Goal: Transaction & Acquisition: Purchase product/service

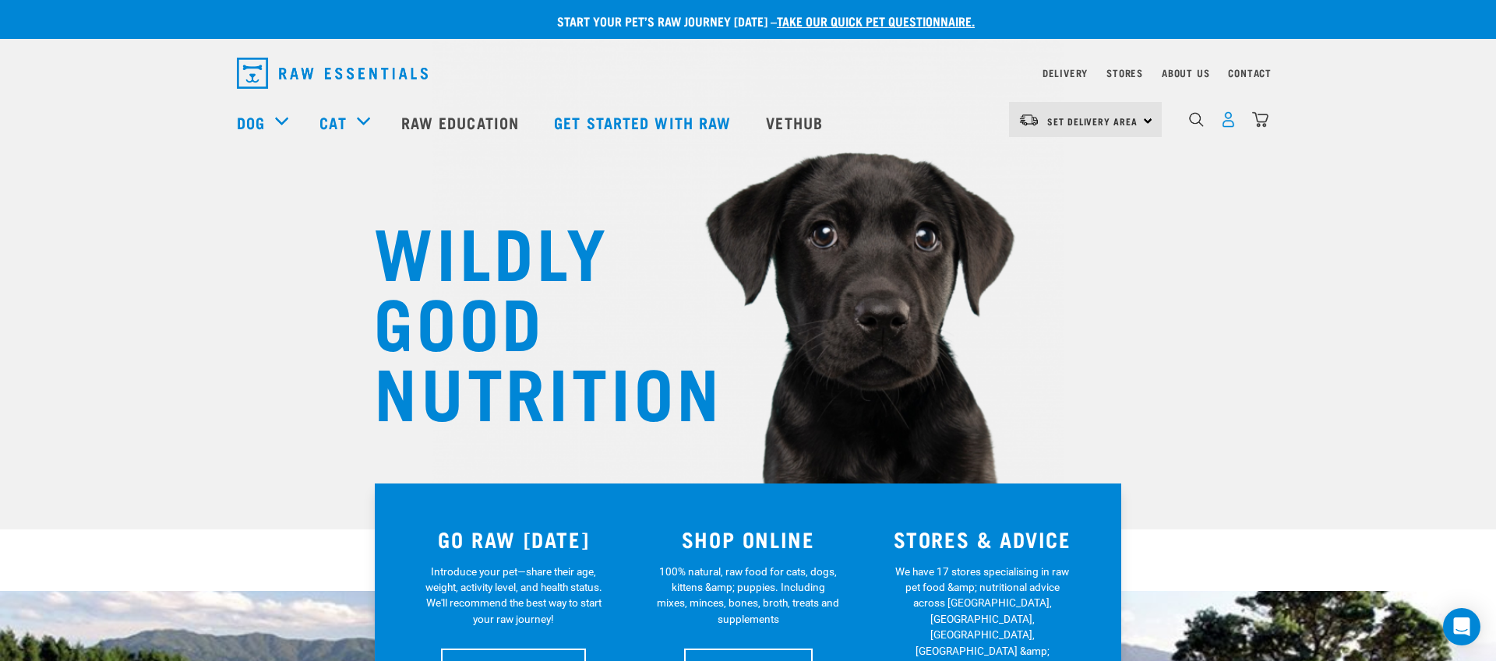
click at [1229, 125] on img "dropdown navigation" at bounding box center [1228, 119] width 16 height 16
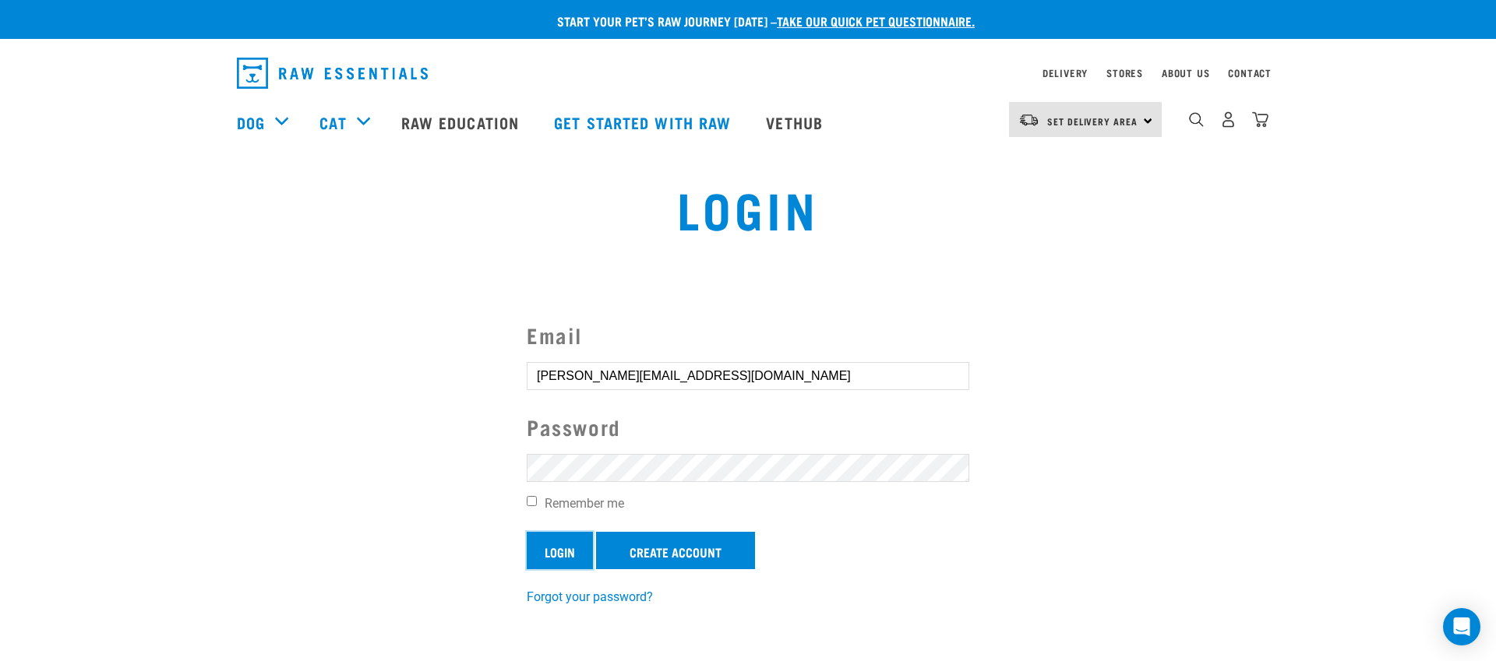
click at [570, 552] on input "Login" at bounding box center [560, 550] width 66 height 37
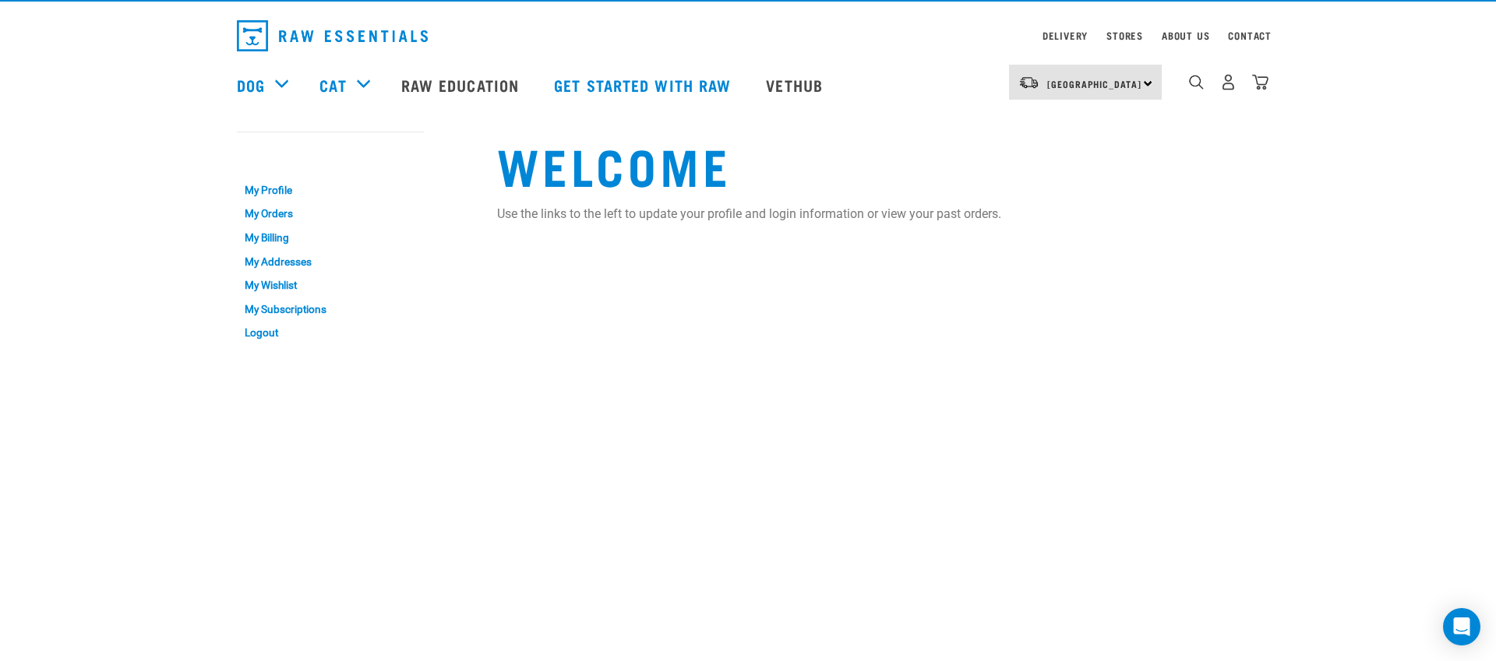
scroll to position [33, 0]
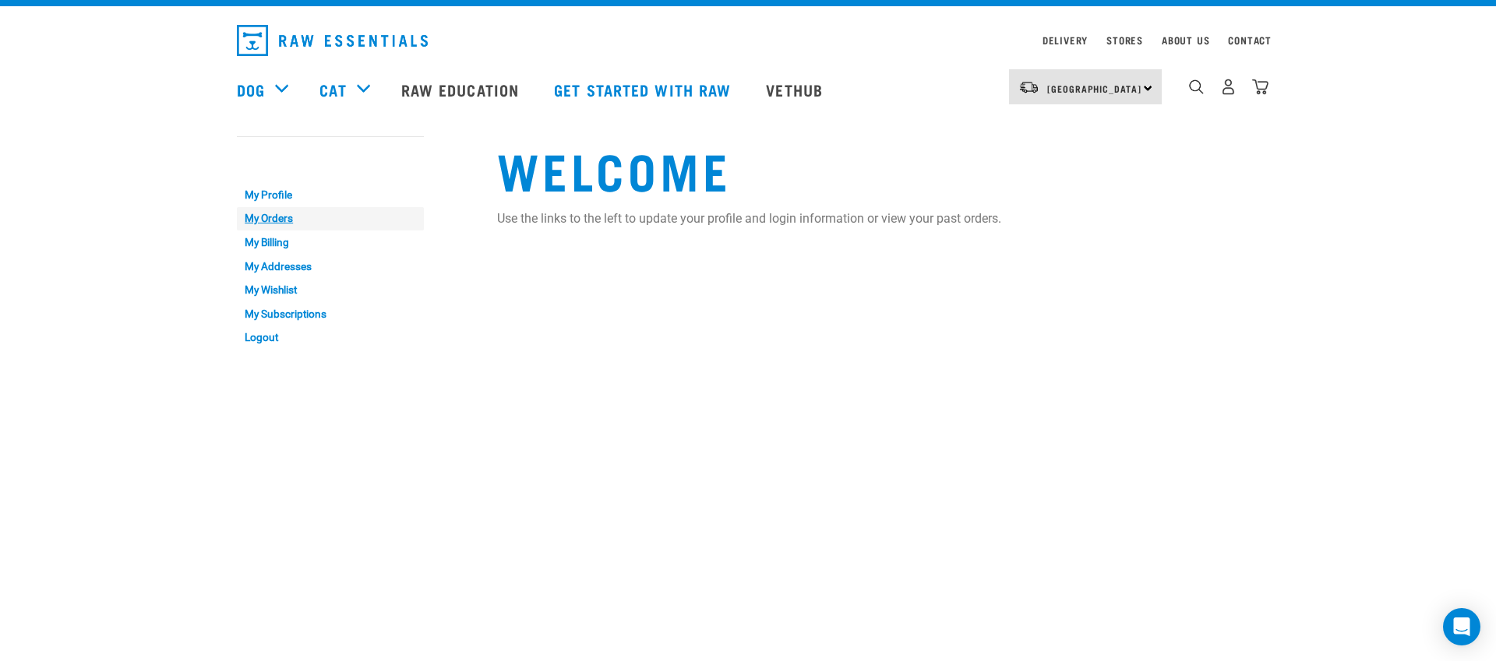
click at [259, 220] on link "My Orders" at bounding box center [330, 219] width 187 height 24
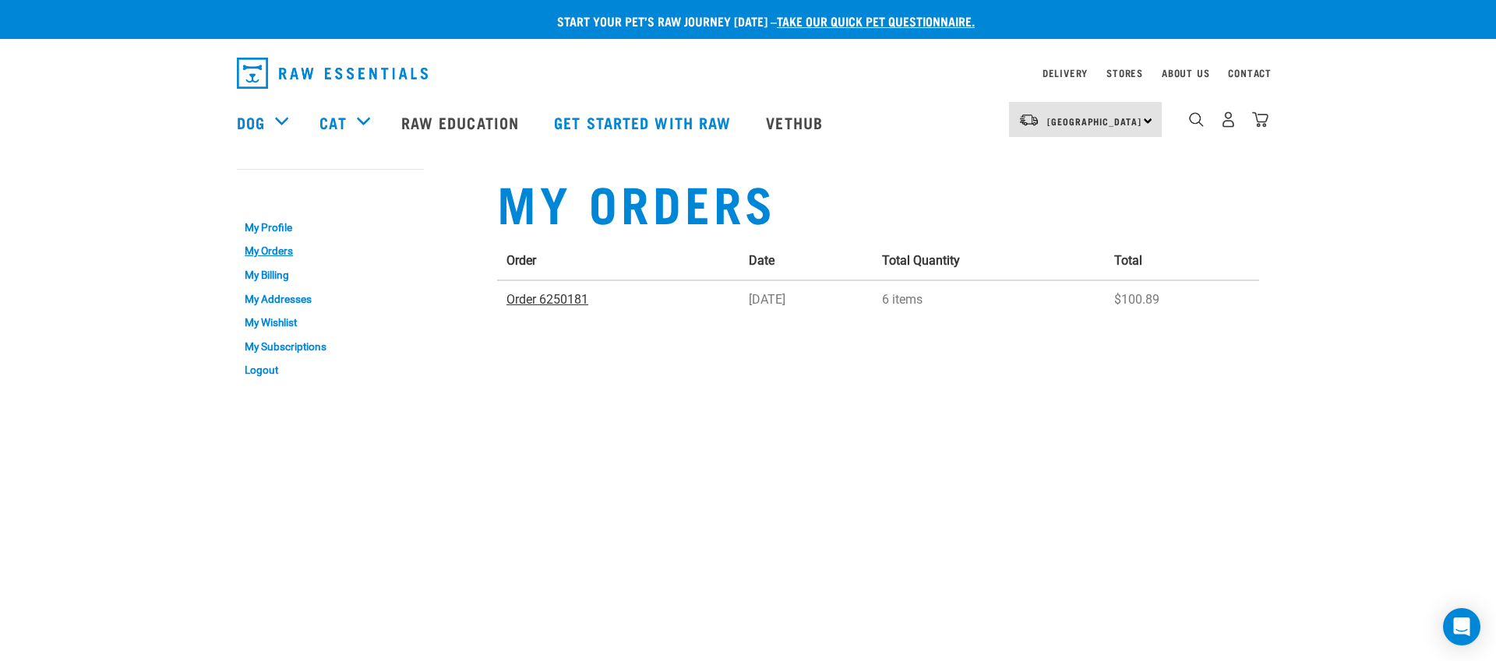
click at [539, 301] on link "Order 6250181" at bounding box center [547, 299] width 82 height 15
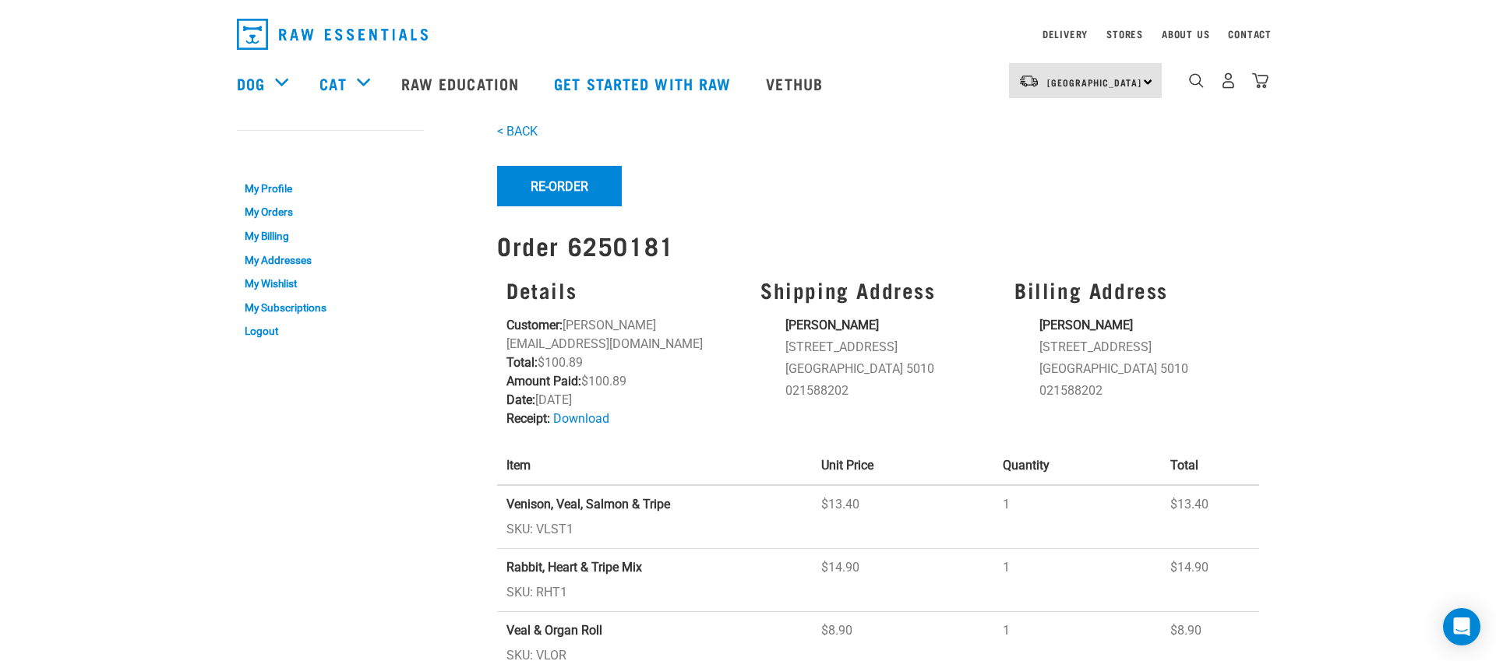
scroll to position [35, 0]
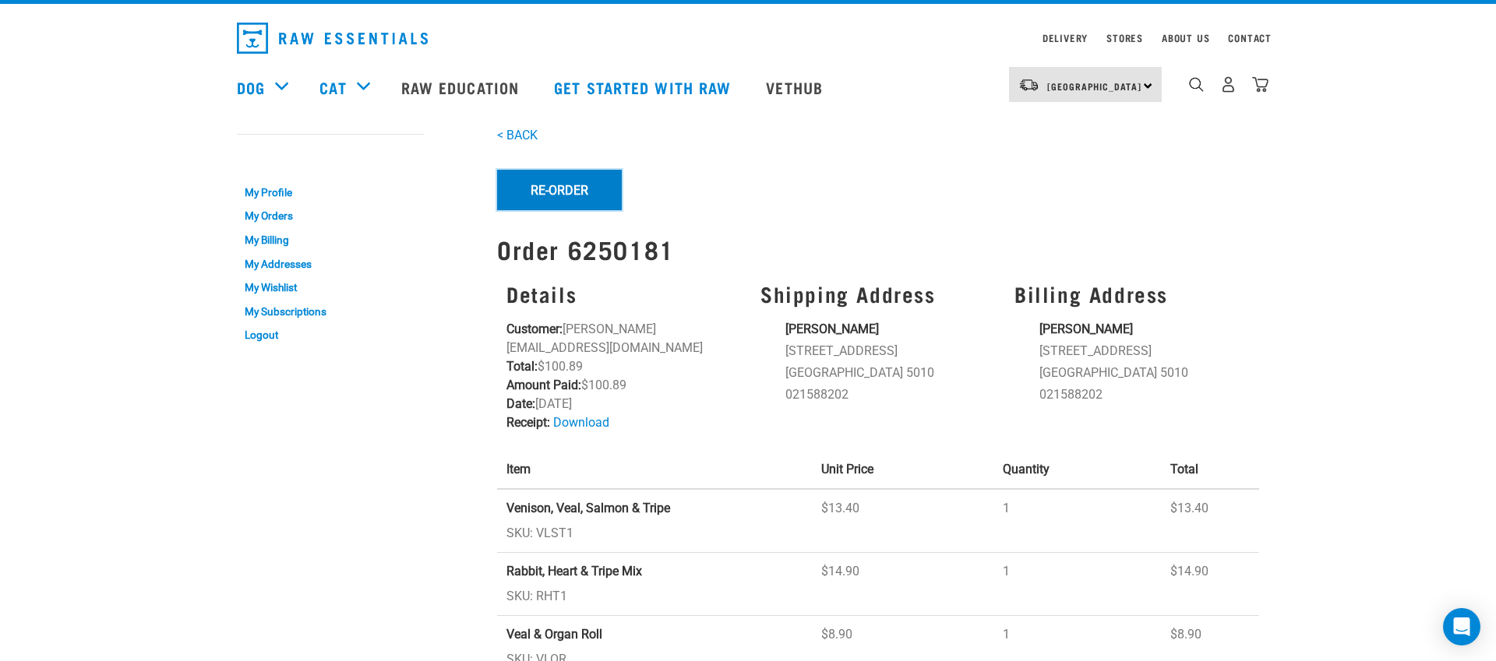
click at [568, 194] on button "Re-Order" at bounding box center [559, 190] width 125 height 41
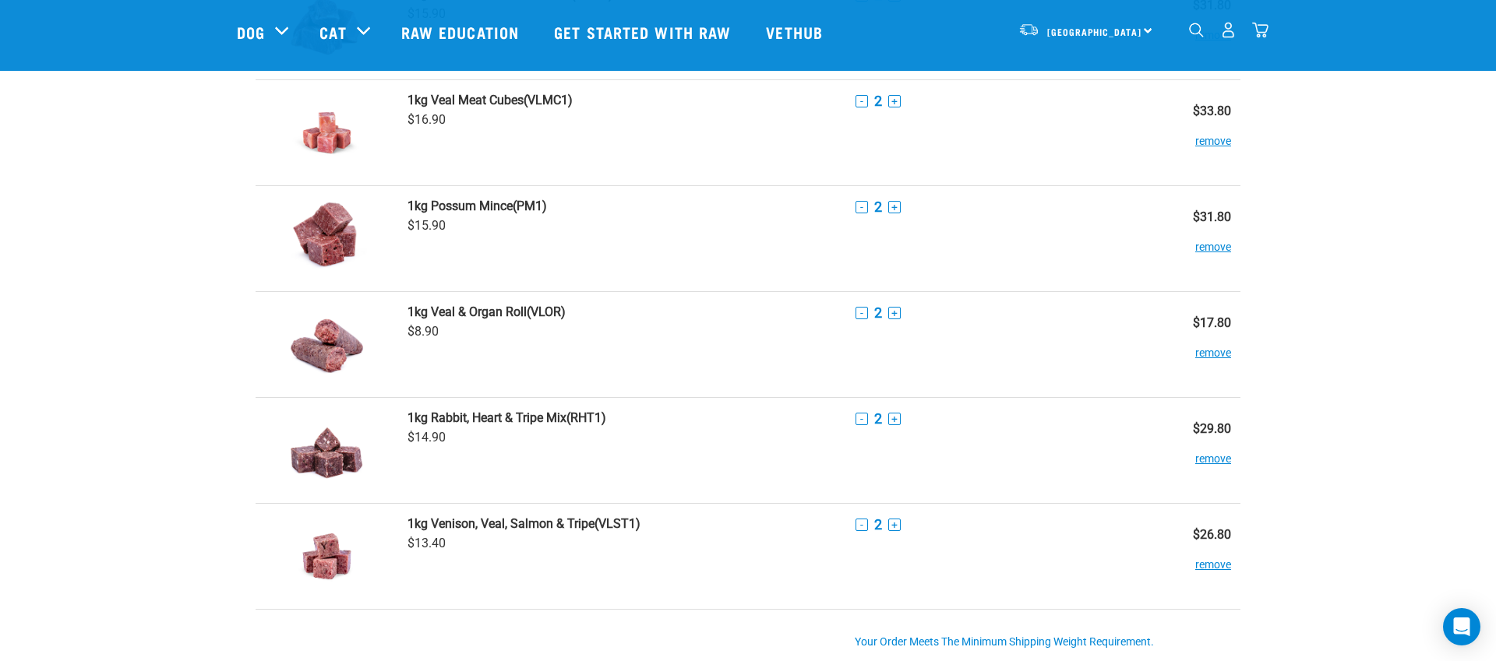
scroll to position [160, 0]
click at [862, 312] on button "-" at bounding box center [861, 311] width 12 height 12
click at [861, 312] on button "-" at bounding box center [861, 311] width 12 height 12
click at [1207, 351] on button "remove" at bounding box center [1213, 344] width 36 height 30
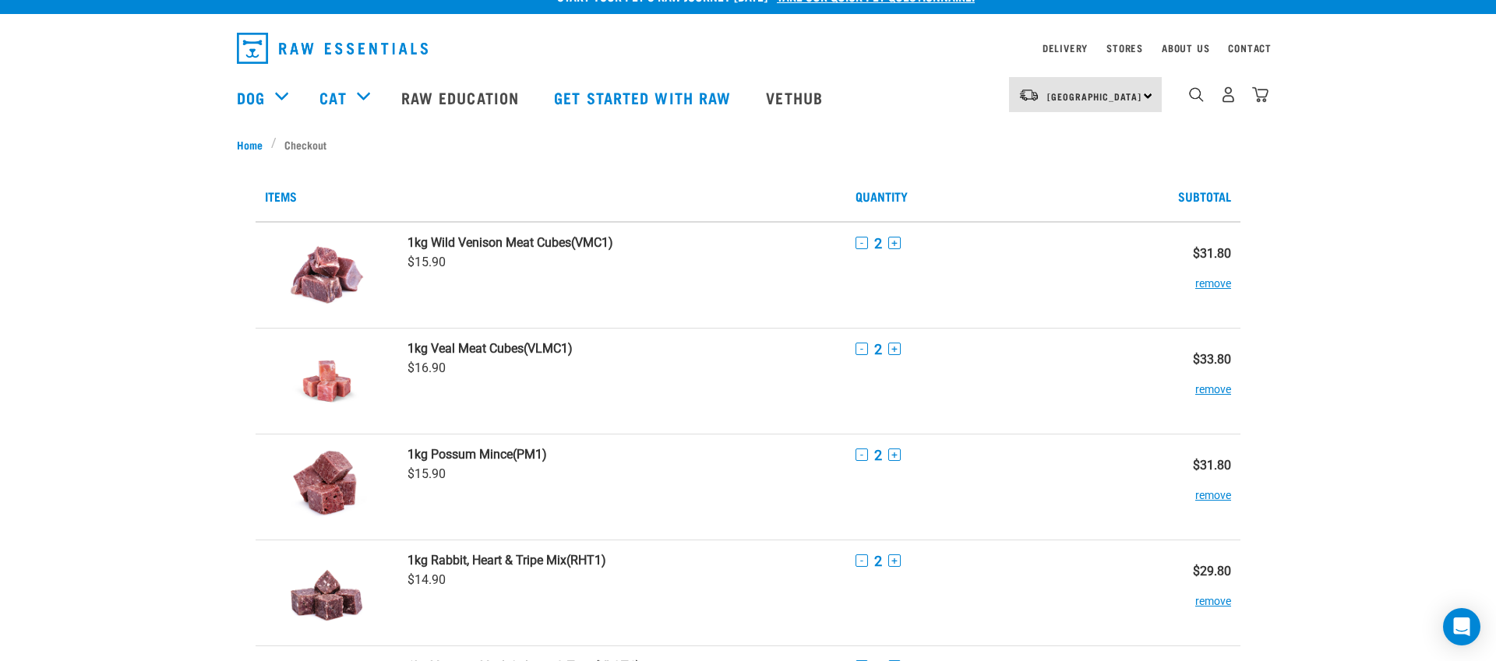
scroll to position [0, 0]
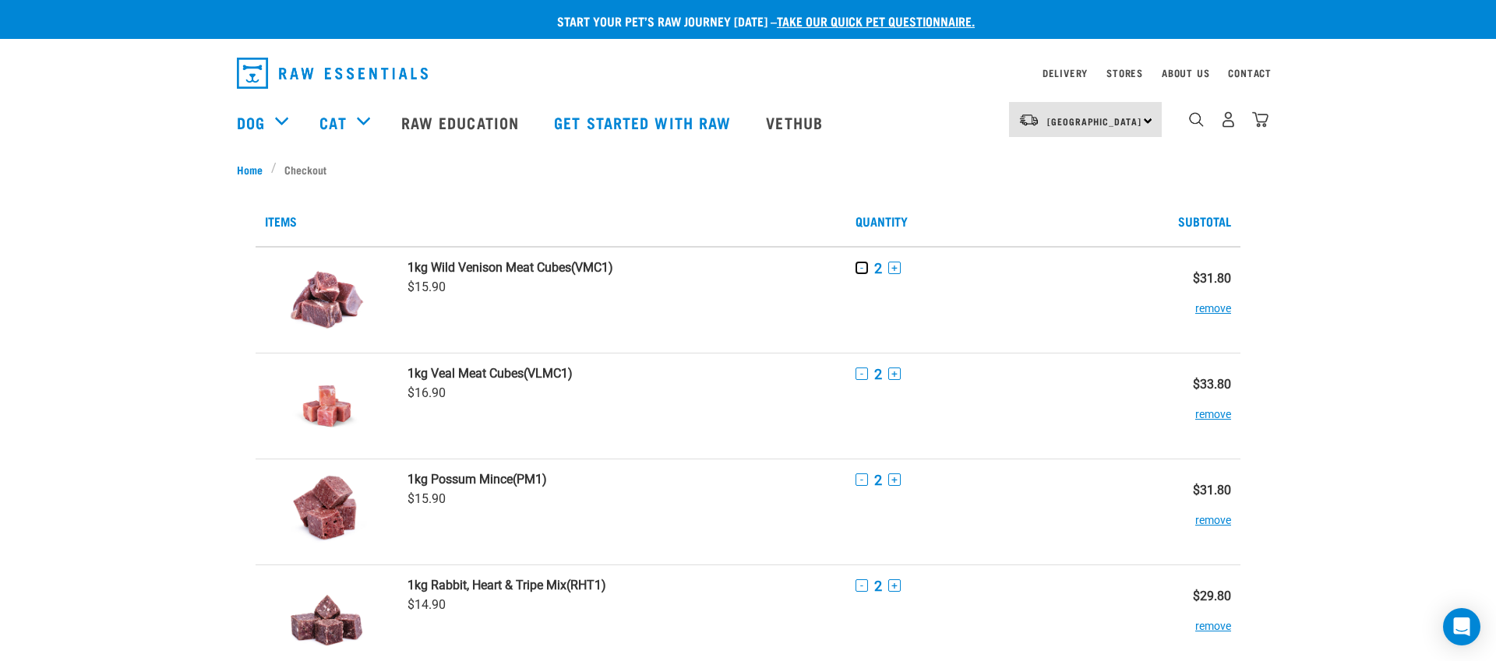
click at [862, 269] on button "-" at bounding box center [861, 268] width 12 height 12
click at [862, 376] on button "-" at bounding box center [861, 374] width 12 height 12
click at [861, 481] on button "-" at bounding box center [861, 480] width 12 height 12
click at [863, 589] on button "-" at bounding box center [861, 586] width 12 height 12
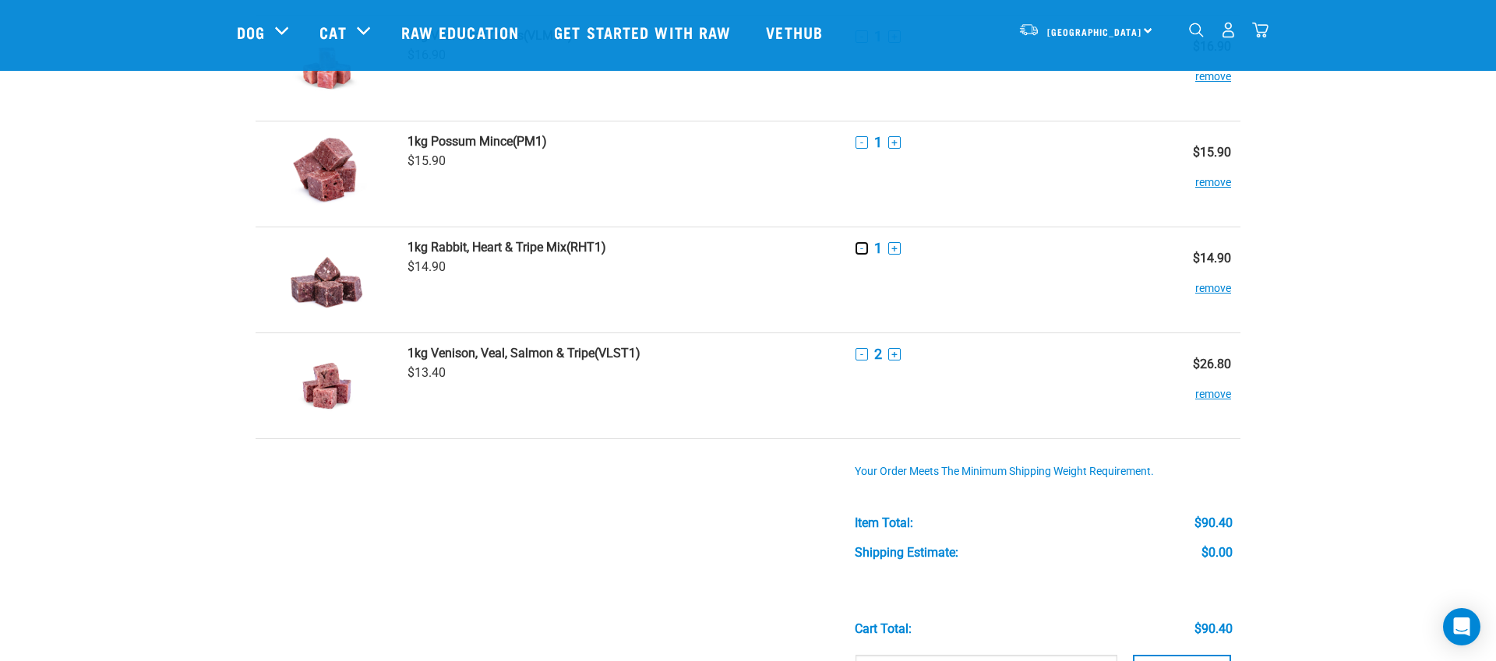
scroll to position [229, 0]
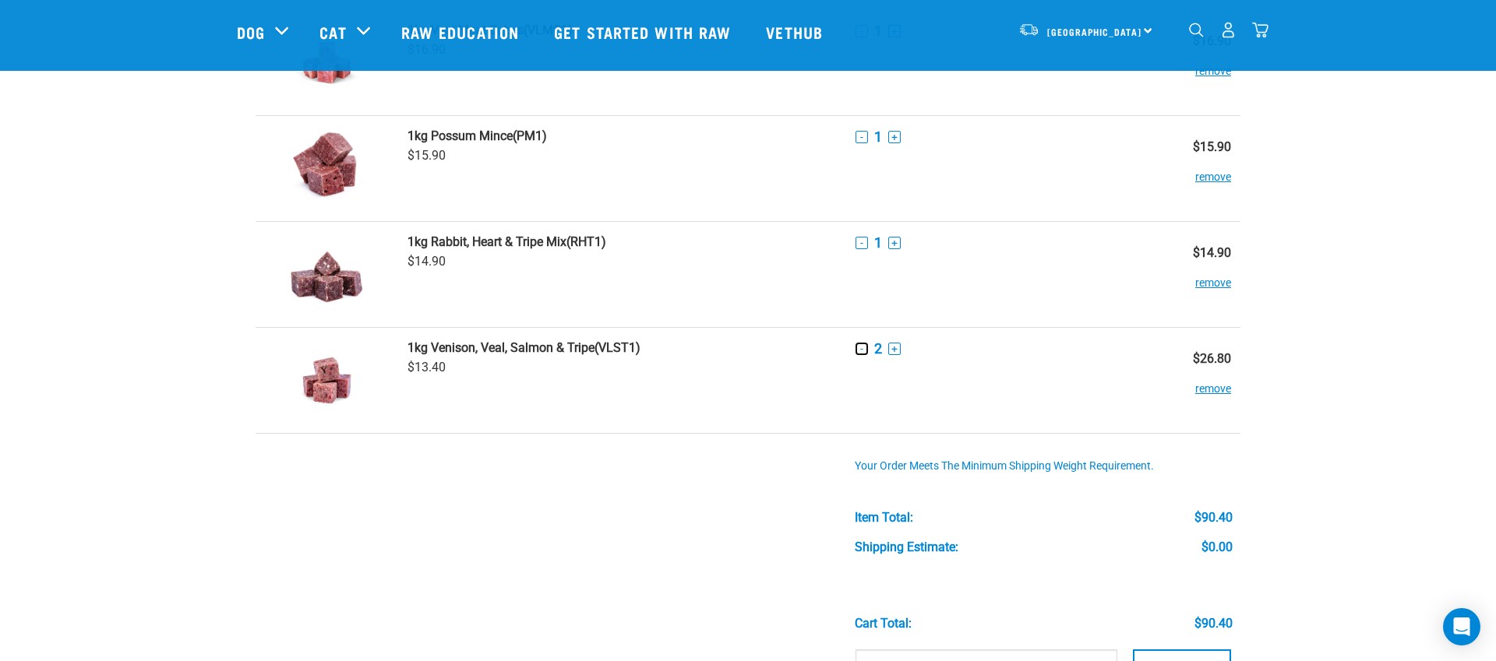
click at [861, 347] on button "-" at bounding box center [861, 349] width 12 height 12
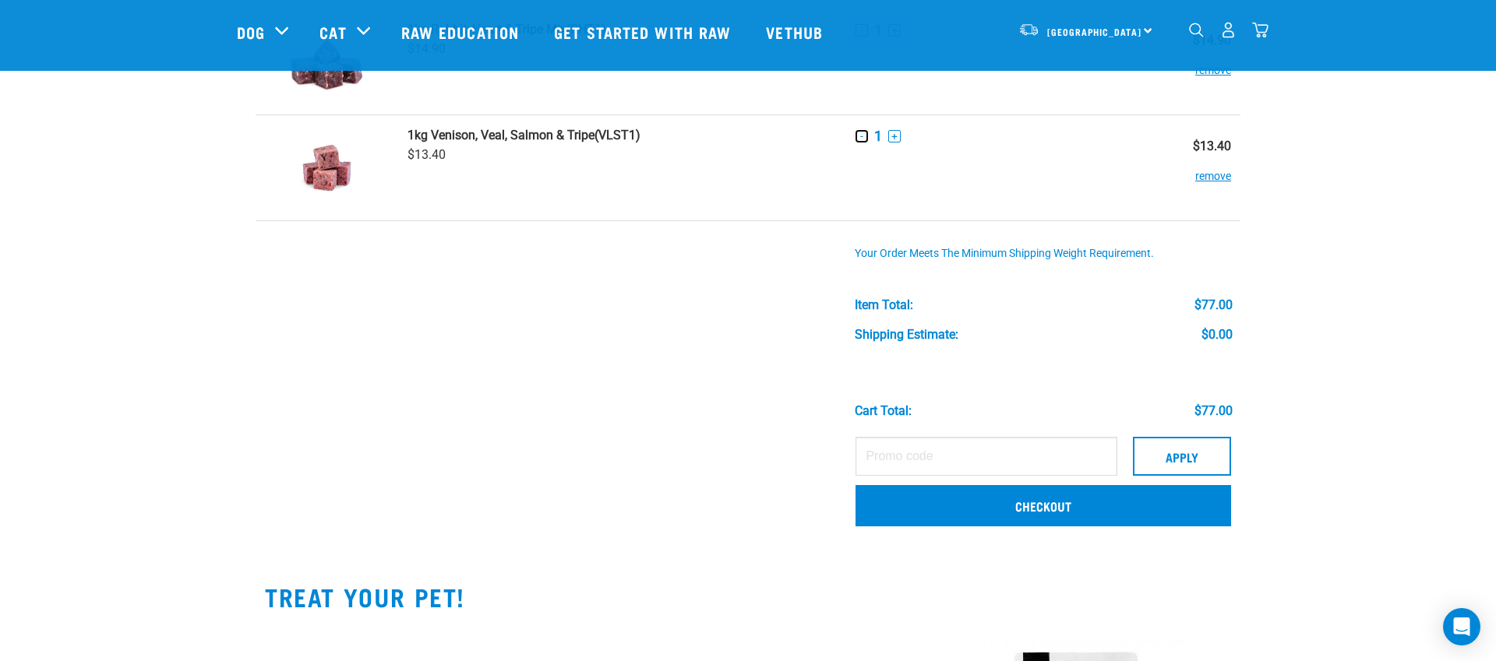
scroll to position [460, 0]
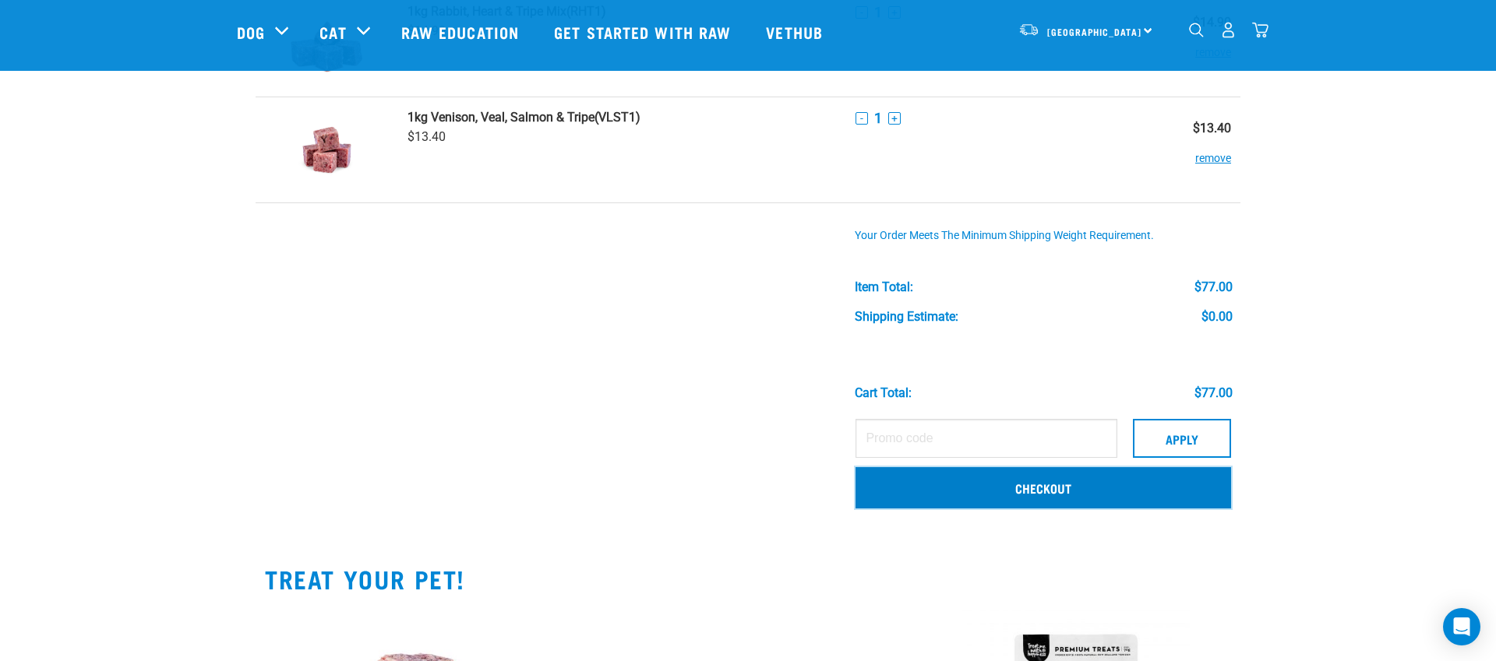
click at [1064, 487] on link "Checkout" at bounding box center [1042, 487] width 375 height 41
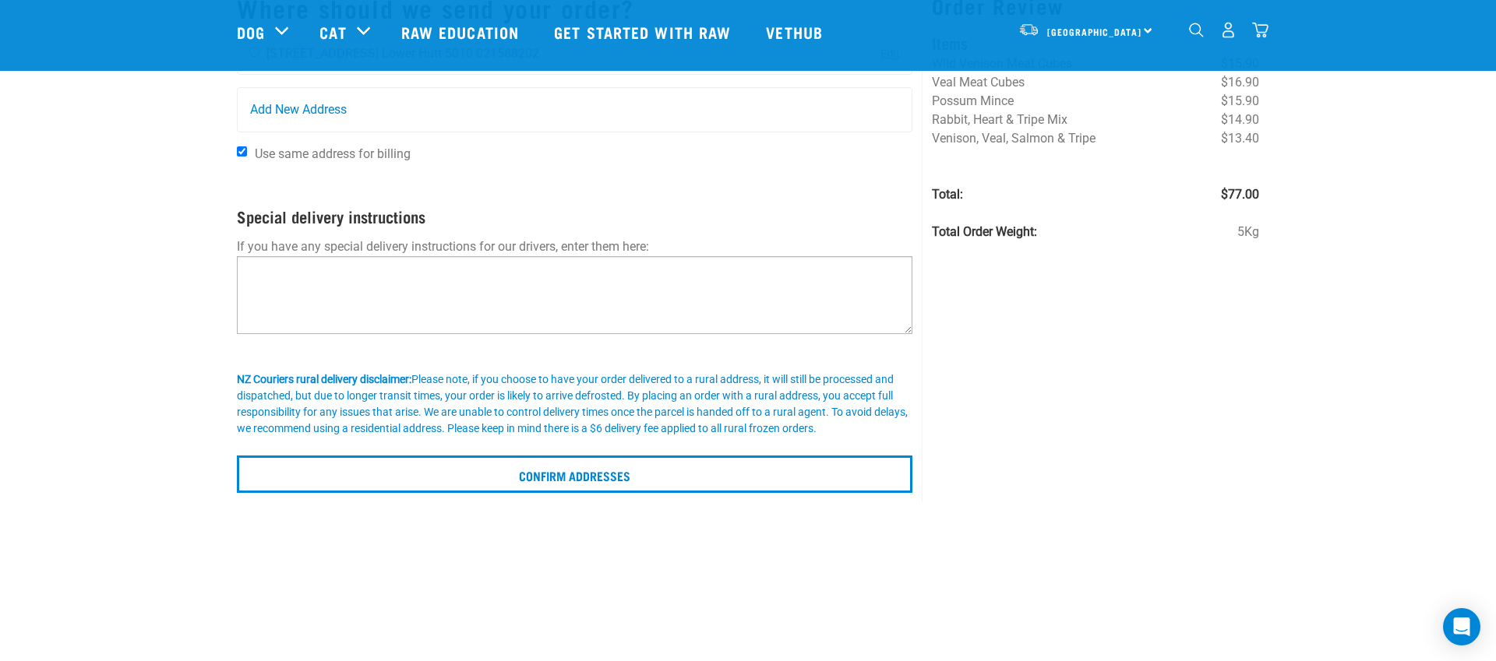
scroll to position [131, 0]
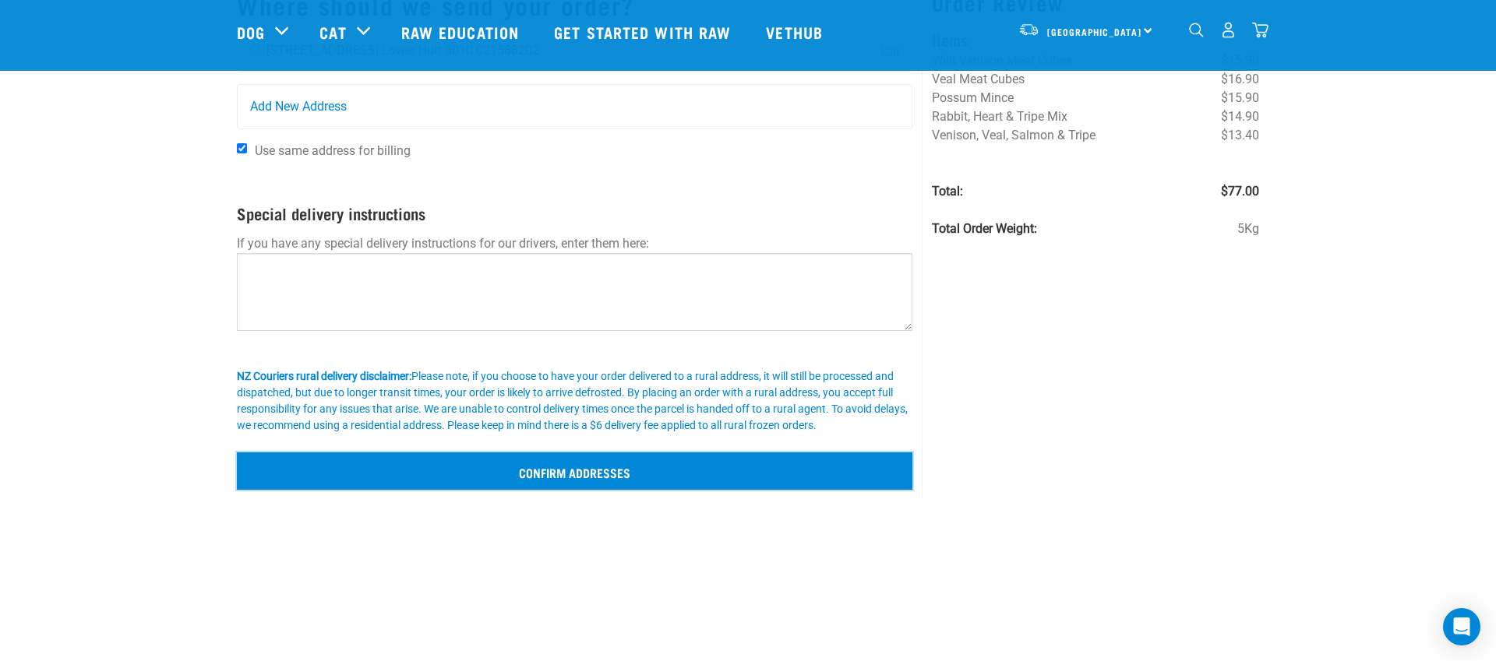
click at [578, 469] on input "Confirm addresses" at bounding box center [574, 471] width 675 height 37
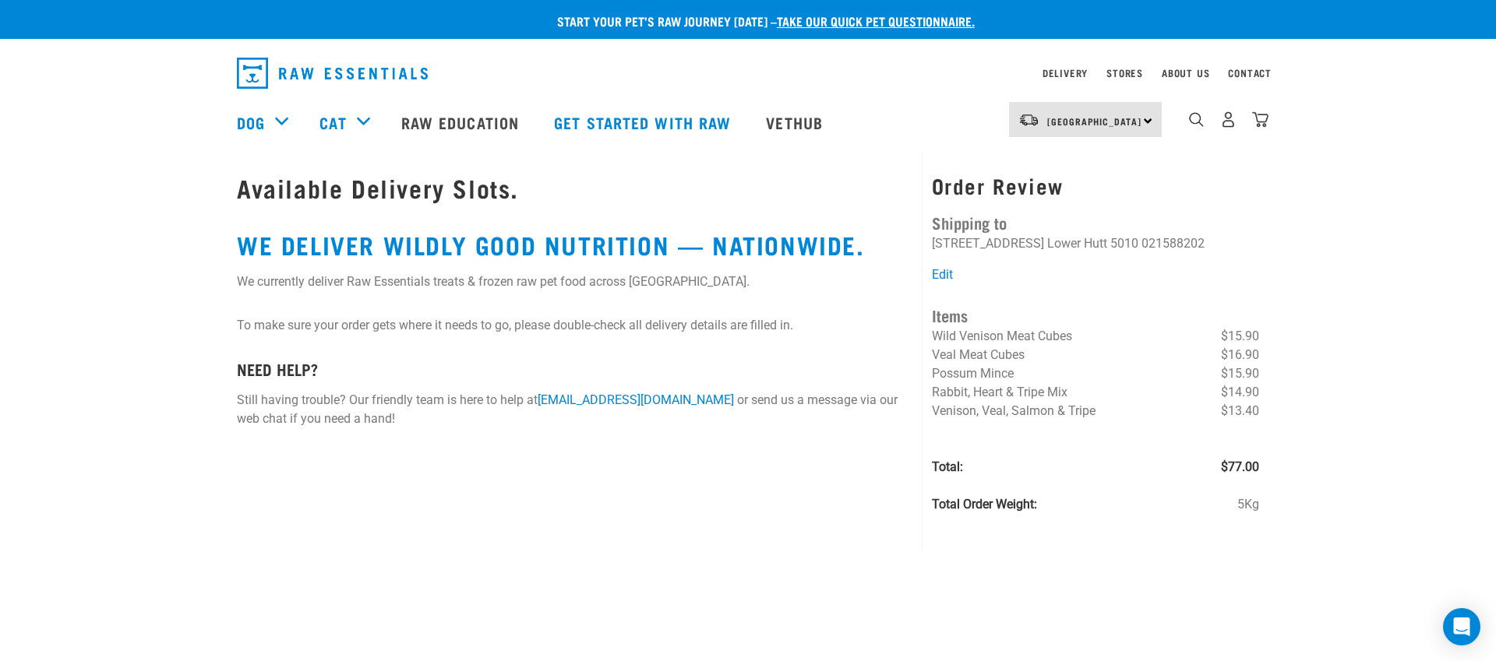
scroll to position [14, 0]
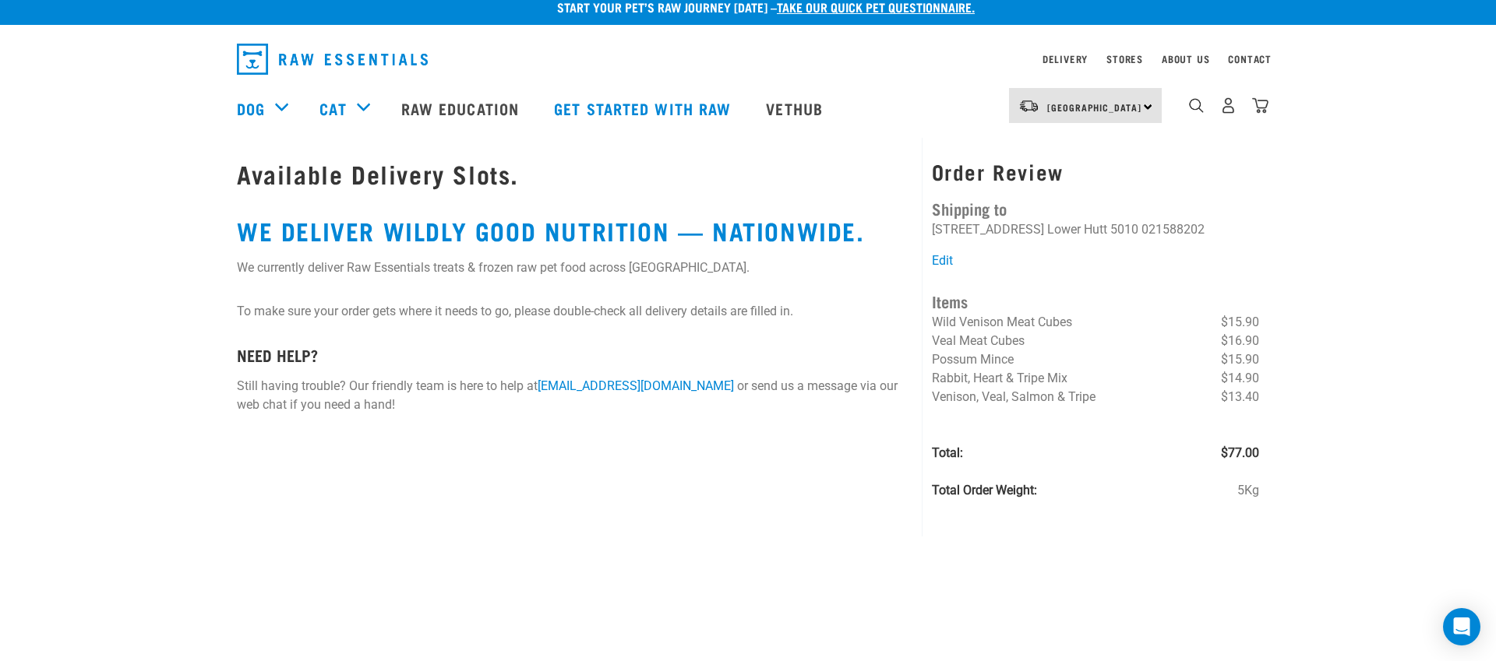
click at [1148, 108] on div "North Island North Island South Island" at bounding box center [1085, 105] width 153 height 35
click at [1066, 148] on link "[GEOGRAPHIC_DATA]" at bounding box center [1084, 149] width 150 height 34
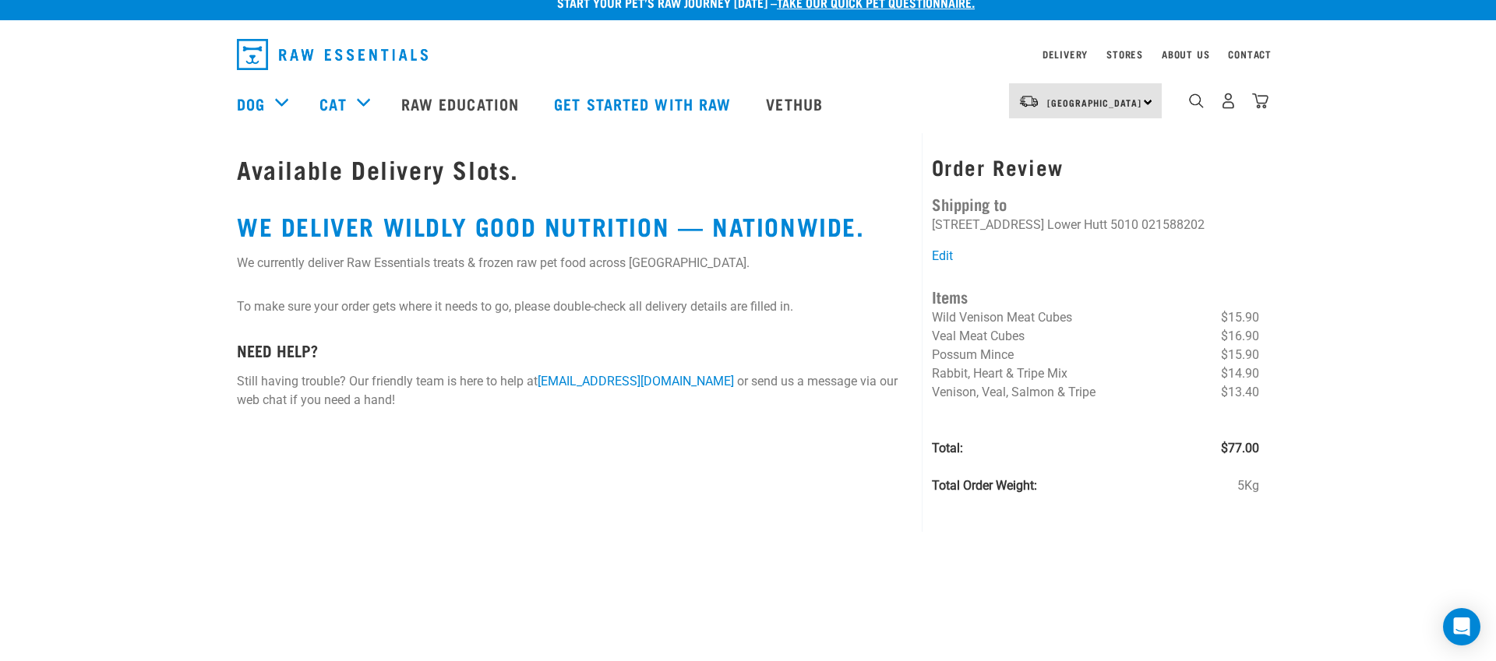
scroll to position [16, 0]
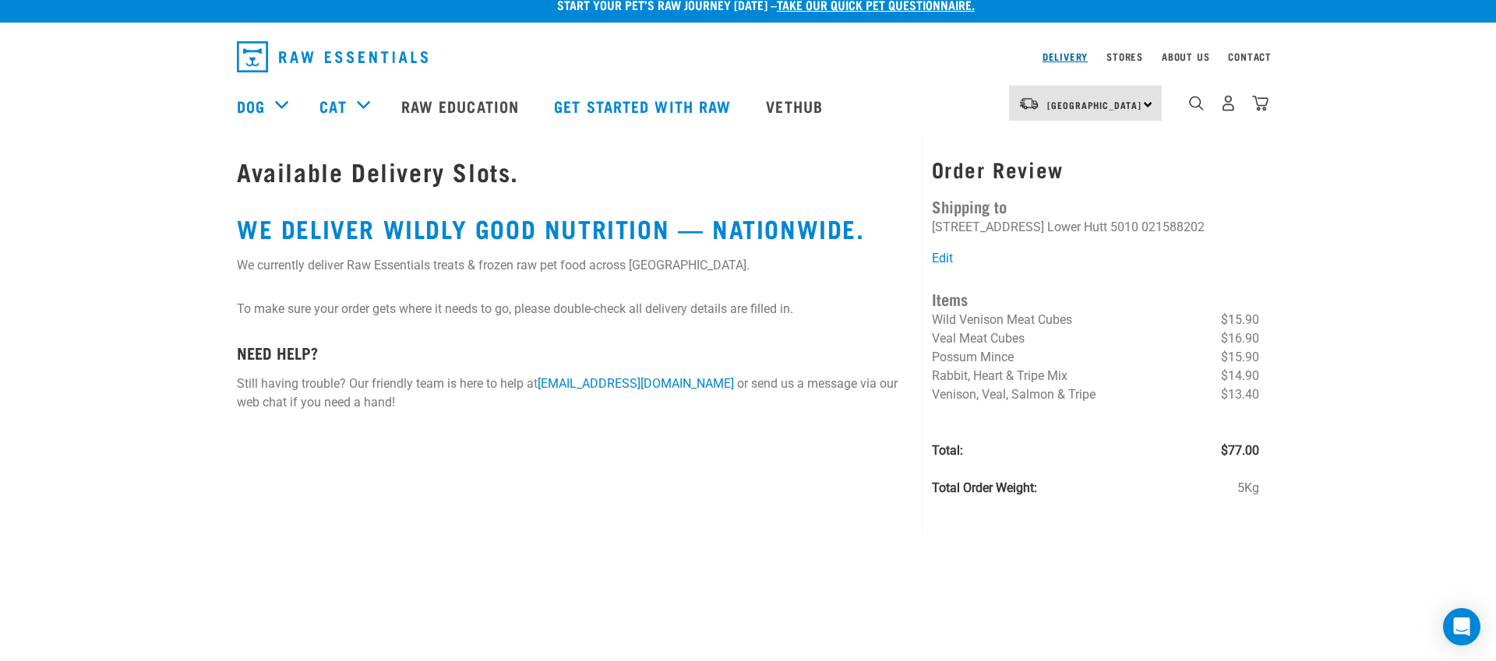
click at [1059, 59] on link "Delivery" at bounding box center [1064, 56] width 45 height 5
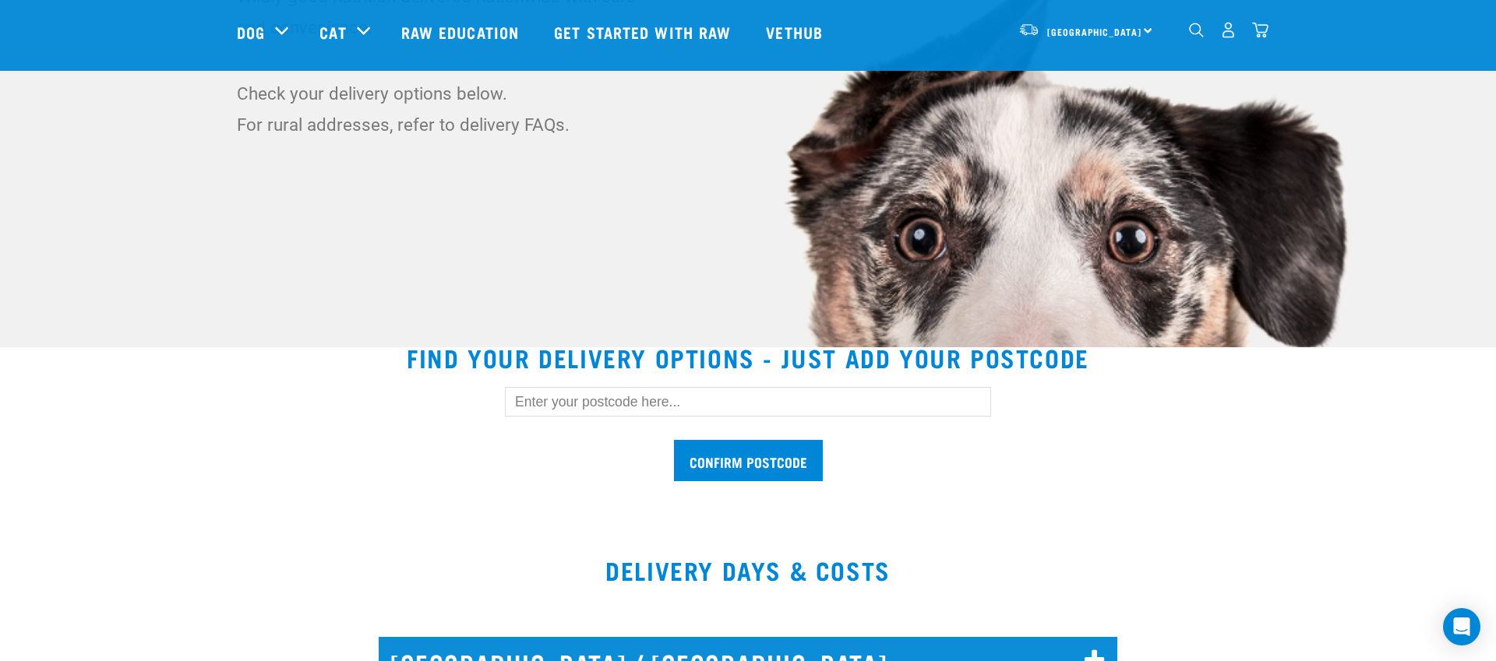
scroll to position [185, 0]
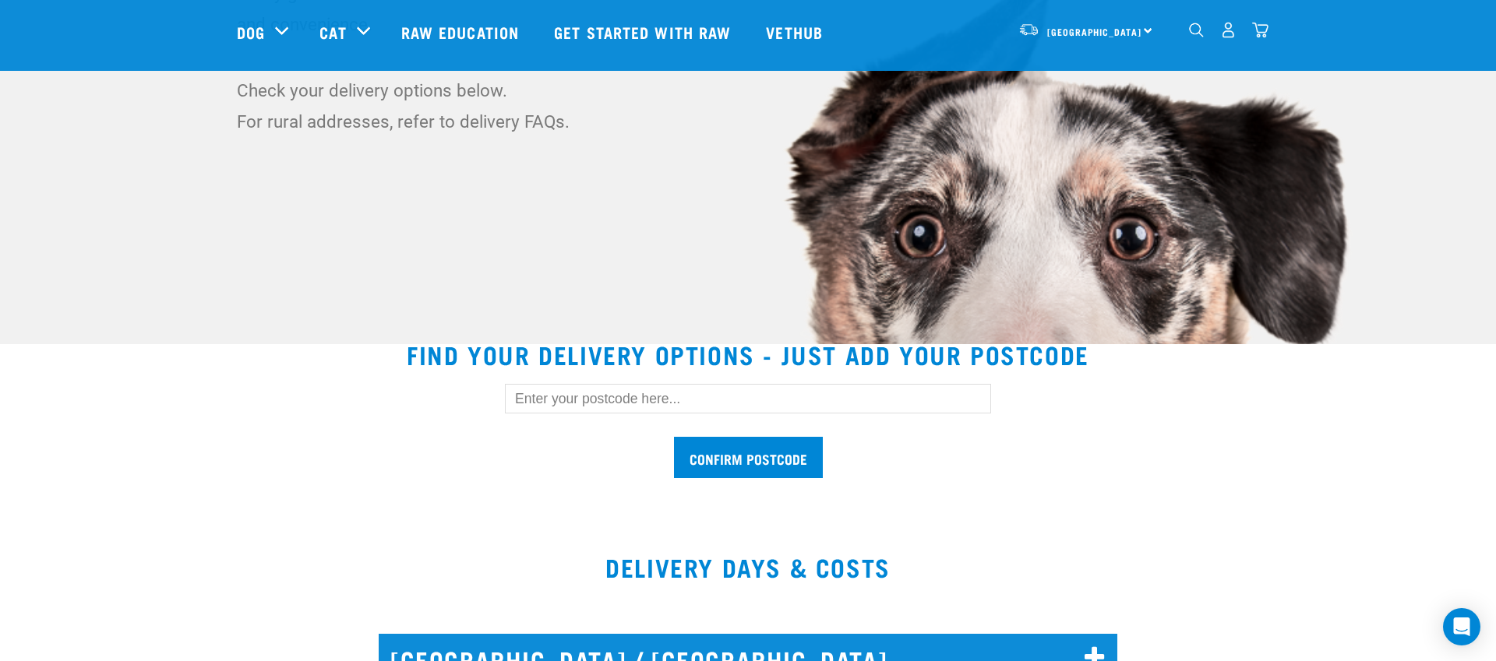
click at [630, 402] on input "text" at bounding box center [748, 399] width 486 height 30
type input "5010"
click at [784, 456] on input "Confirm postcode" at bounding box center [748, 457] width 149 height 41
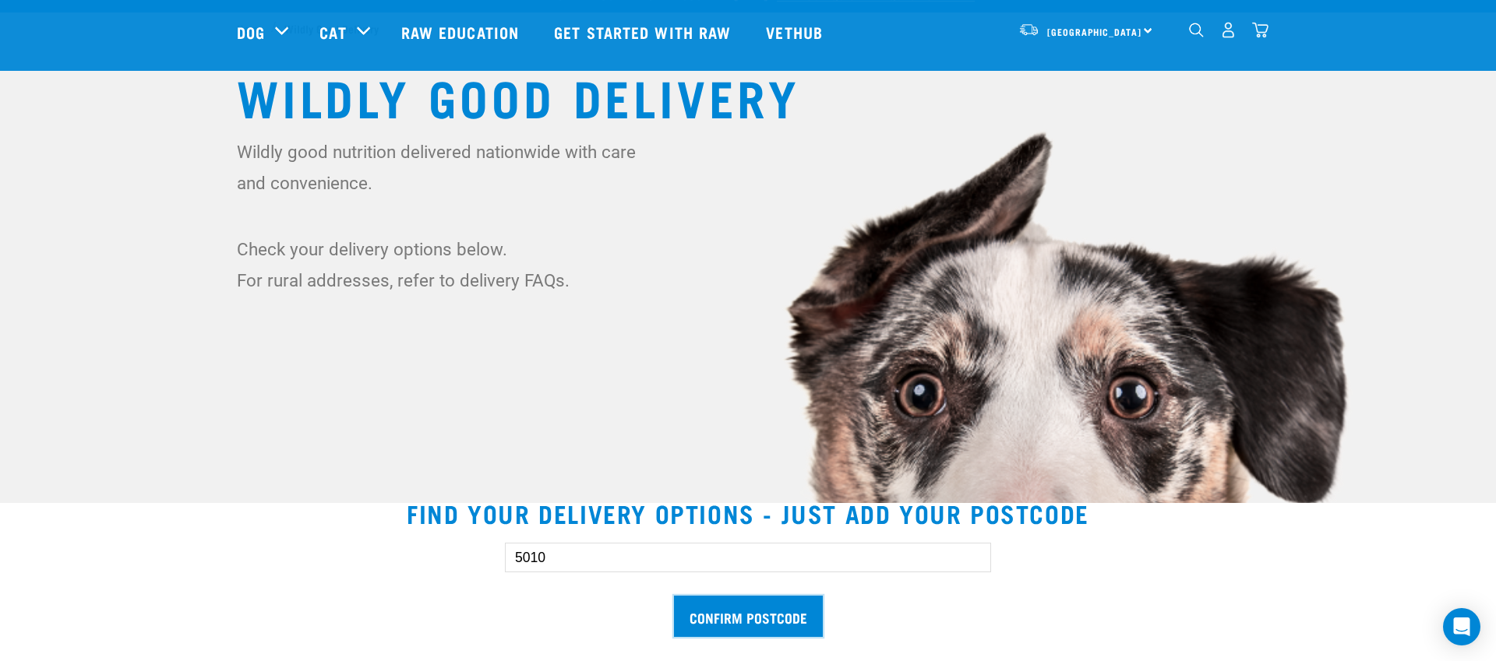
scroll to position [0, 0]
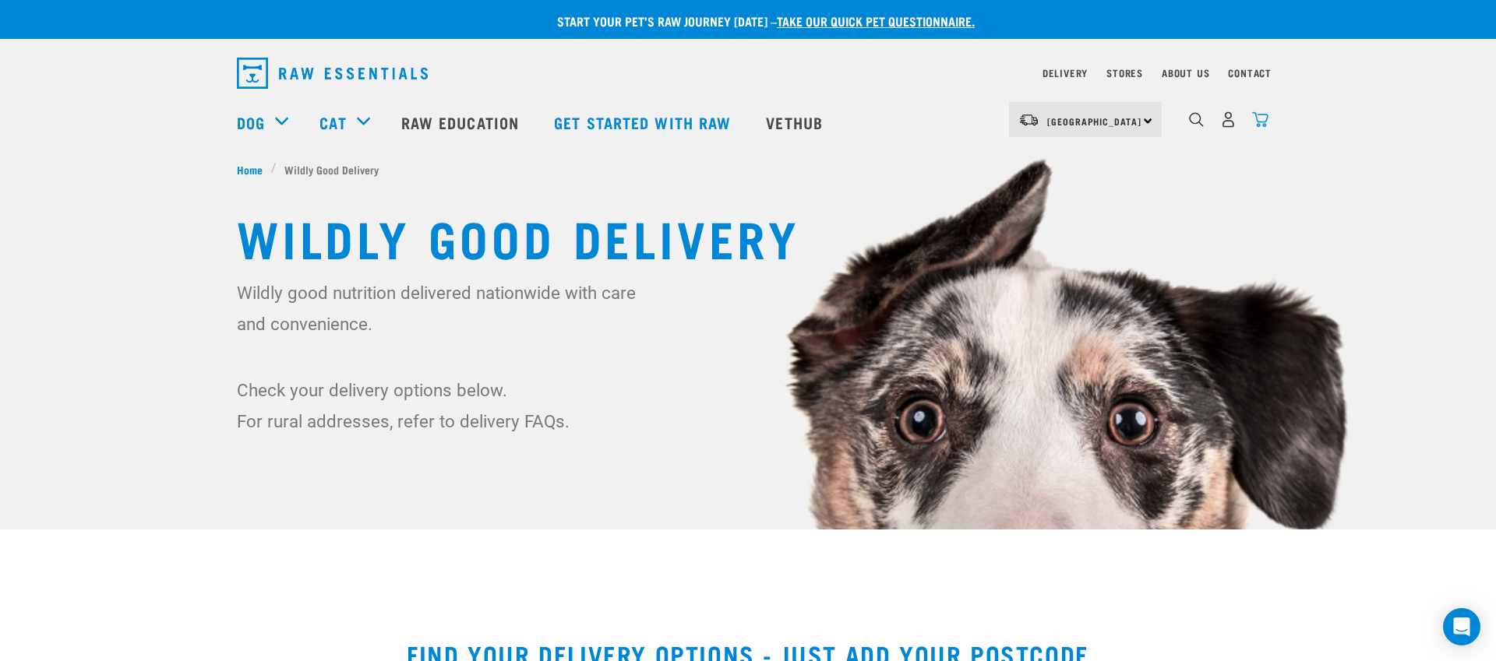
click at [1257, 122] on img "dropdown navigation" at bounding box center [1260, 119] width 16 height 16
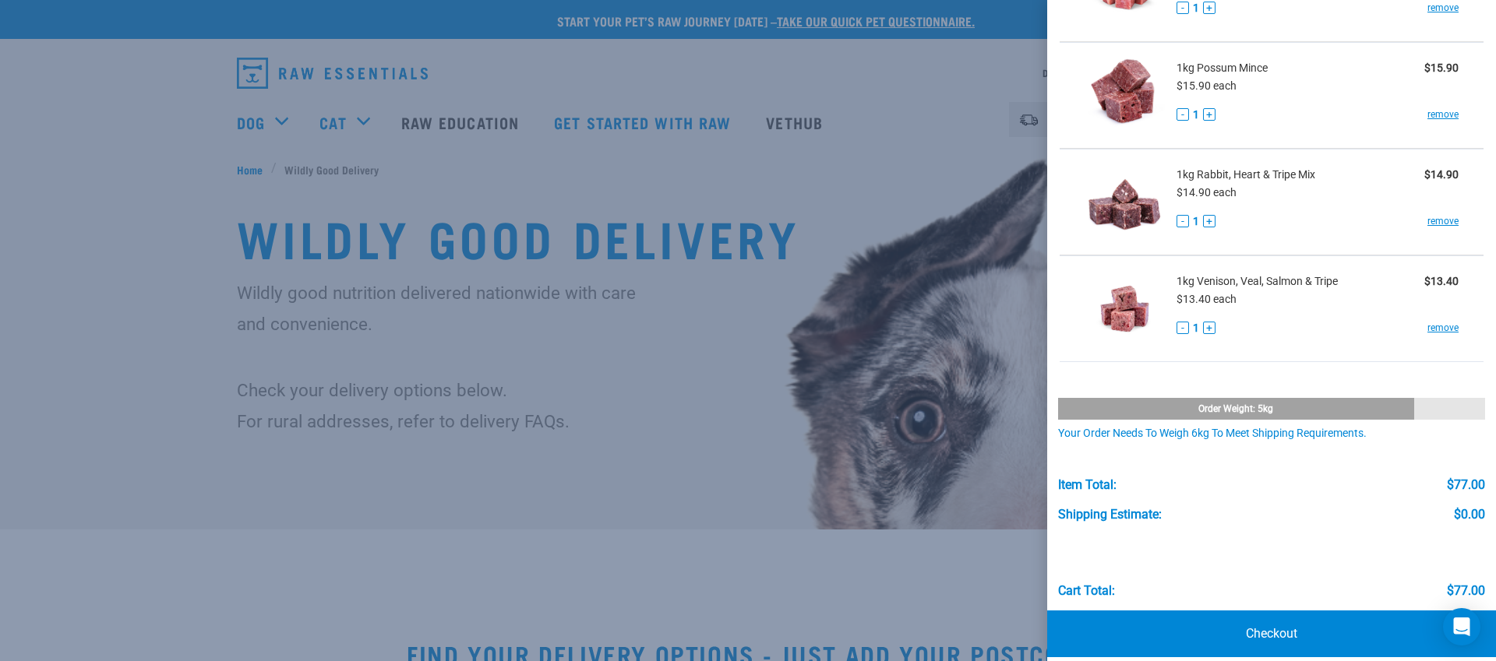
scroll to position [287, 0]
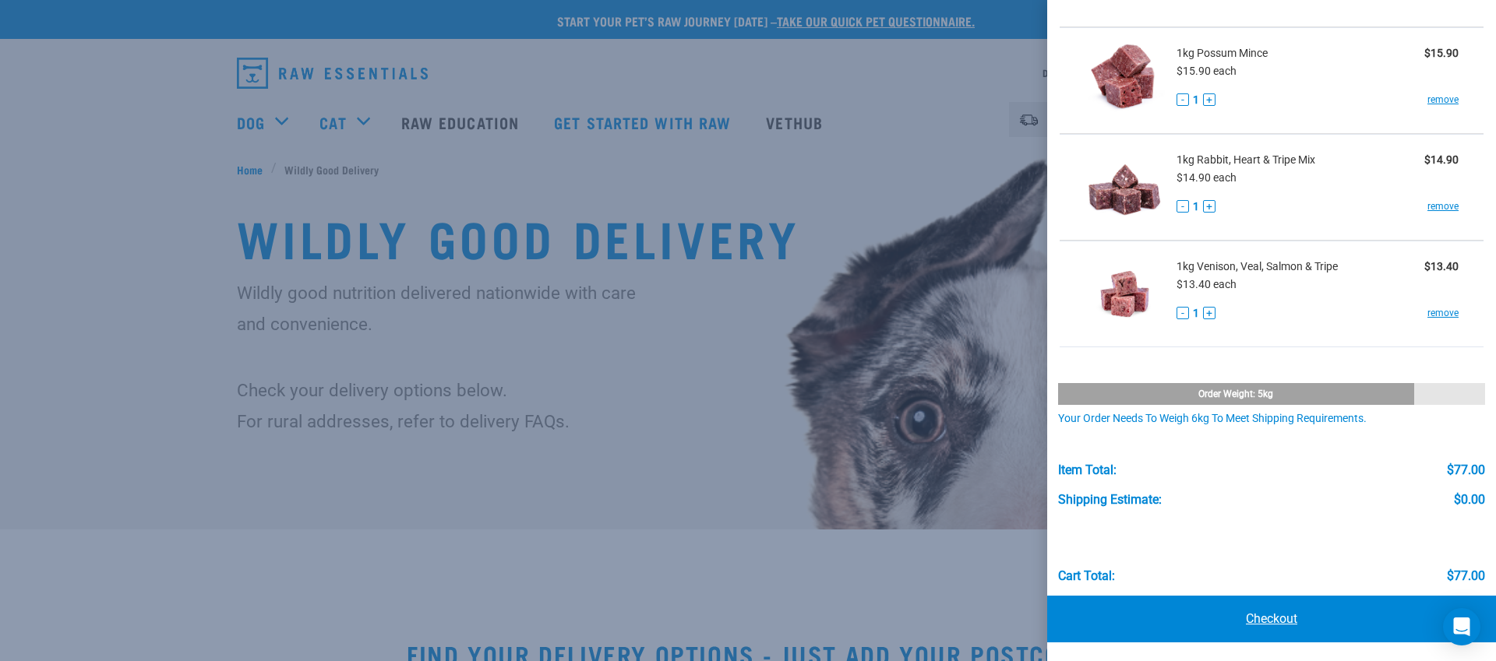
click at [1273, 621] on link "Checkout" at bounding box center [1271, 619] width 449 height 47
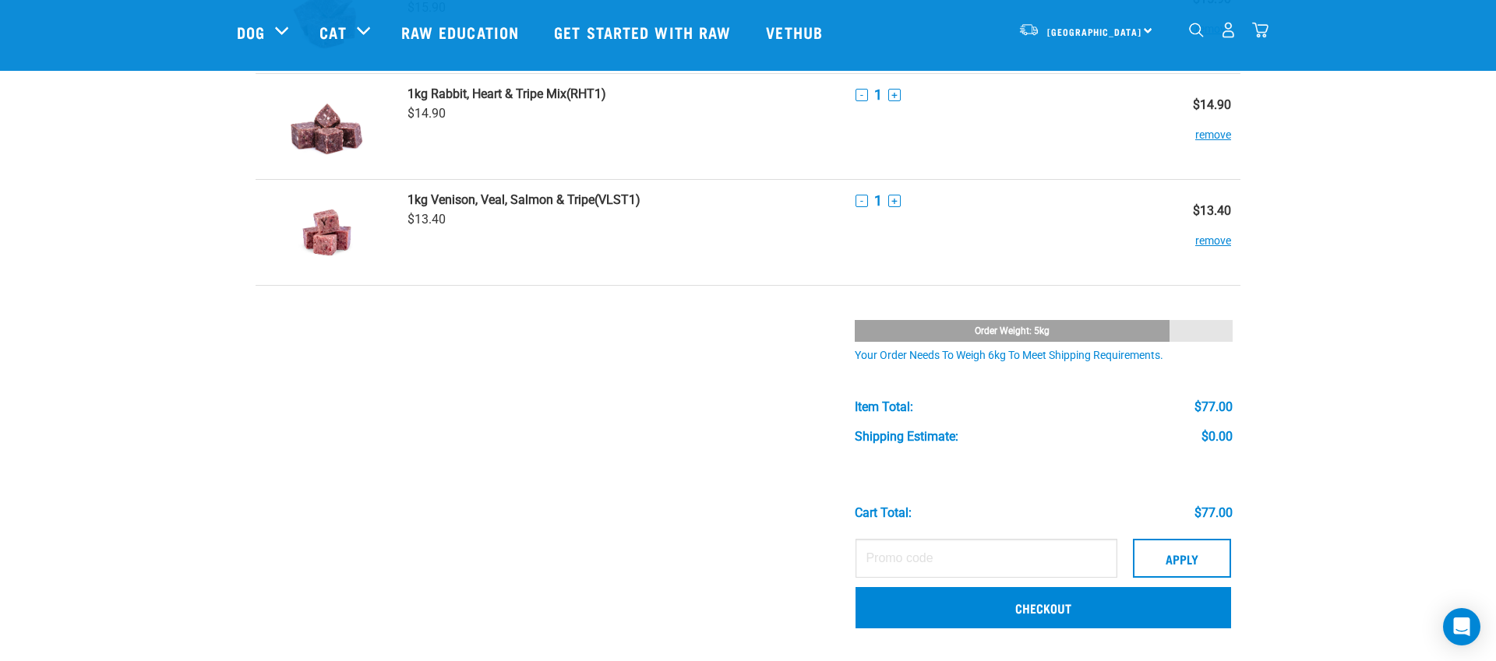
scroll to position [386, 0]
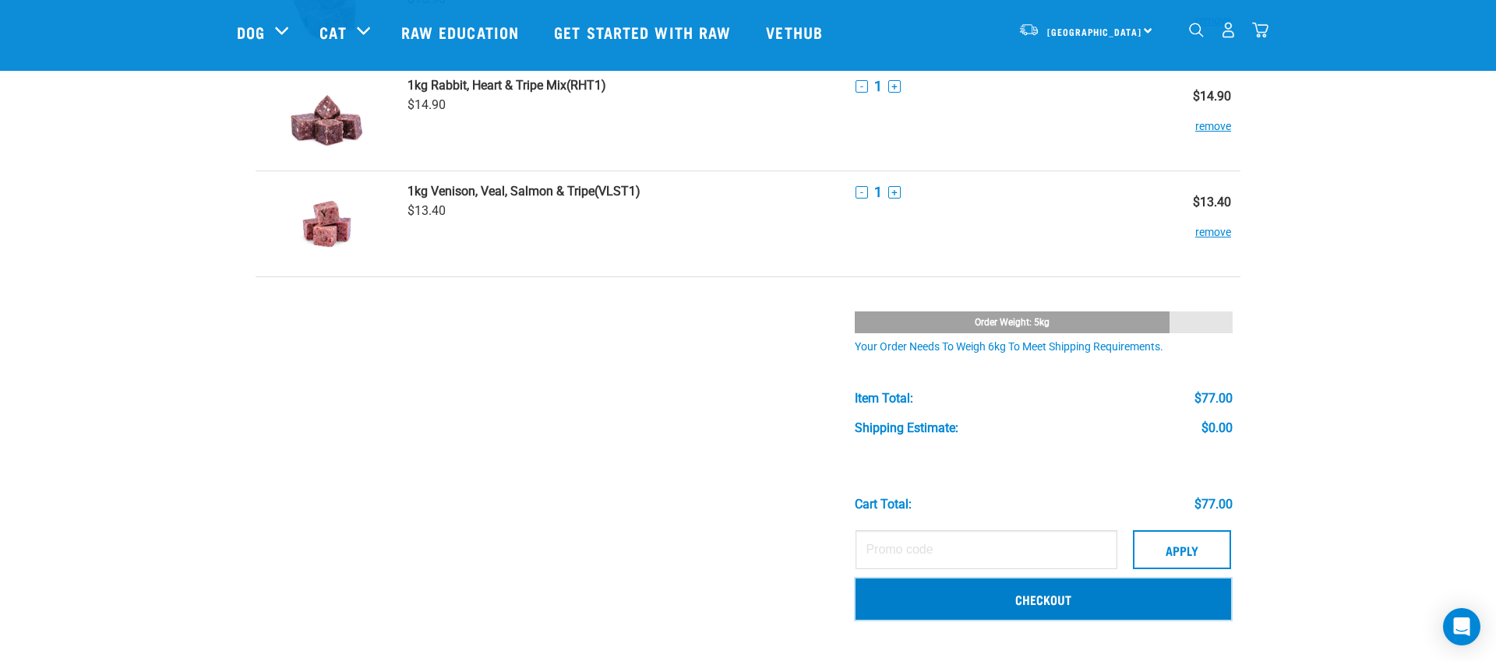
click at [1045, 601] on link "Checkout" at bounding box center [1042, 599] width 375 height 41
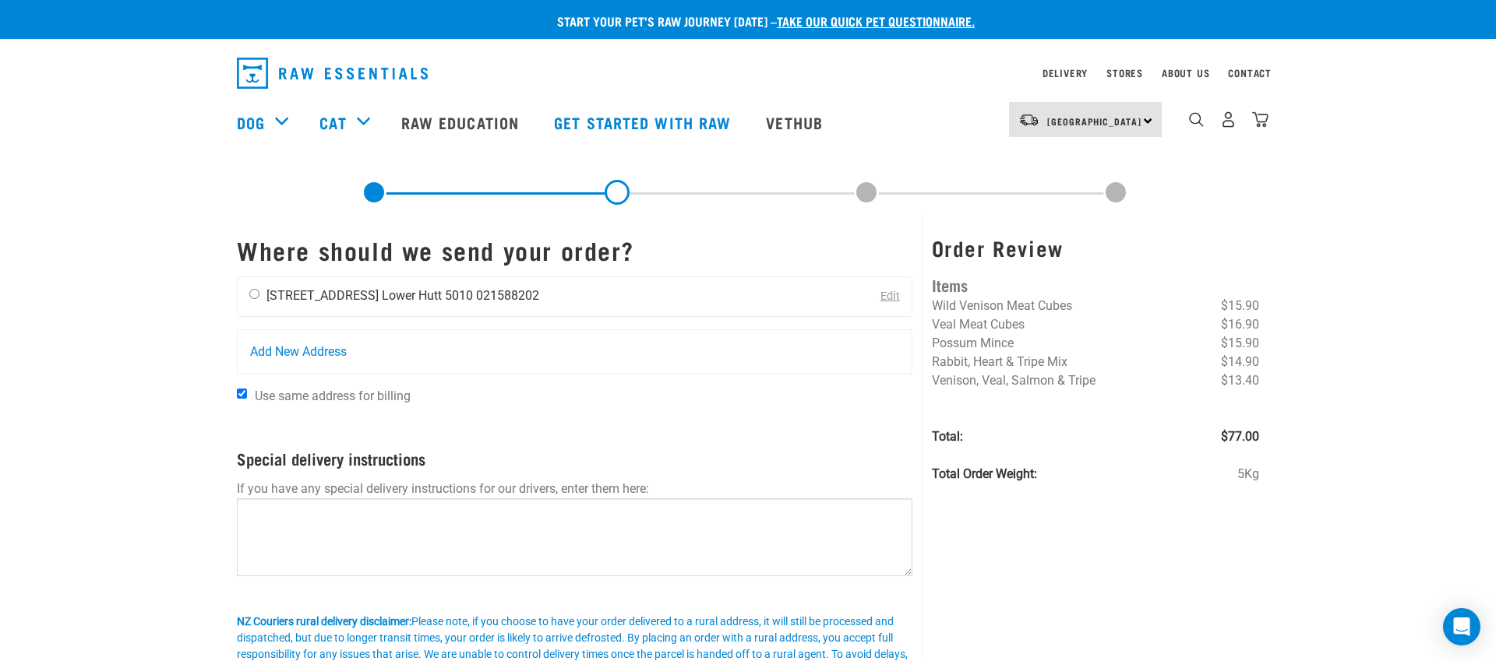
click at [333, 298] on li "[STREET_ADDRESS]" at bounding box center [322, 295] width 112 height 15
click at [255, 294] on input "radio" at bounding box center [254, 294] width 10 height 10
radio input "true"
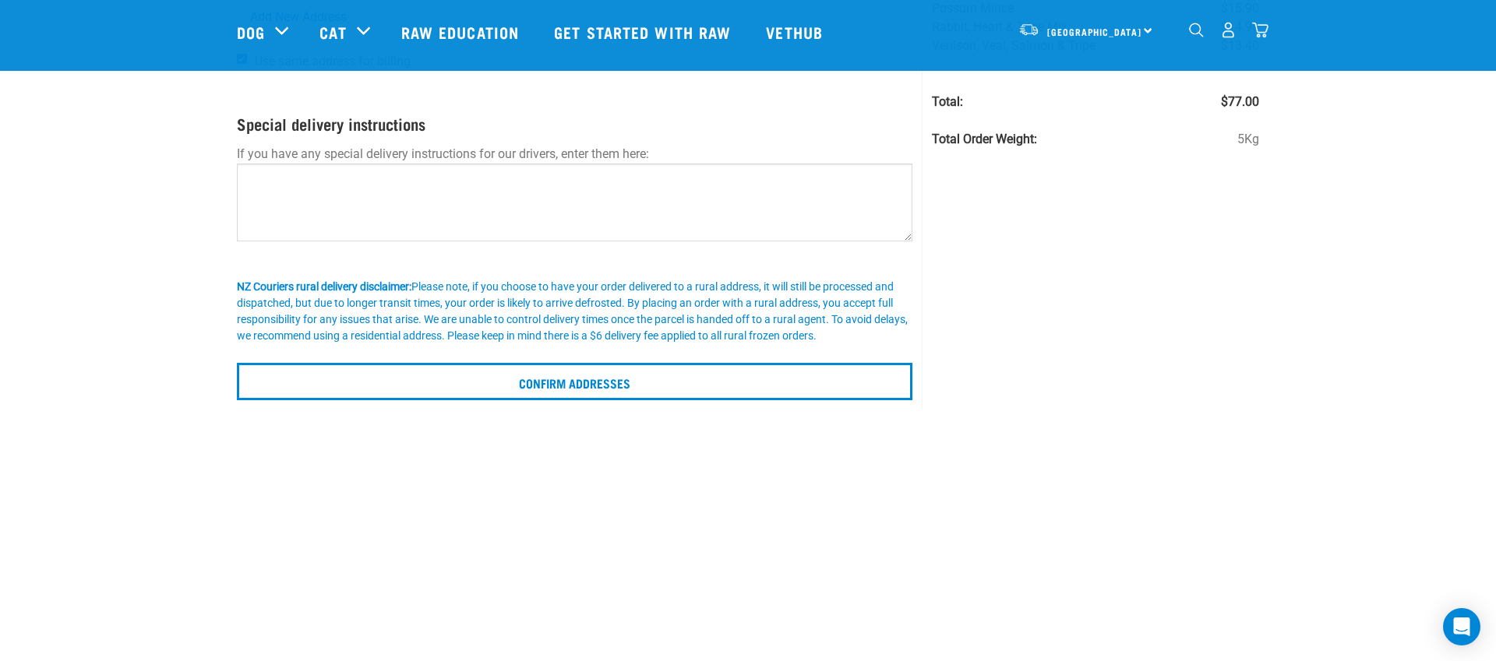
scroll to position [223, 0]
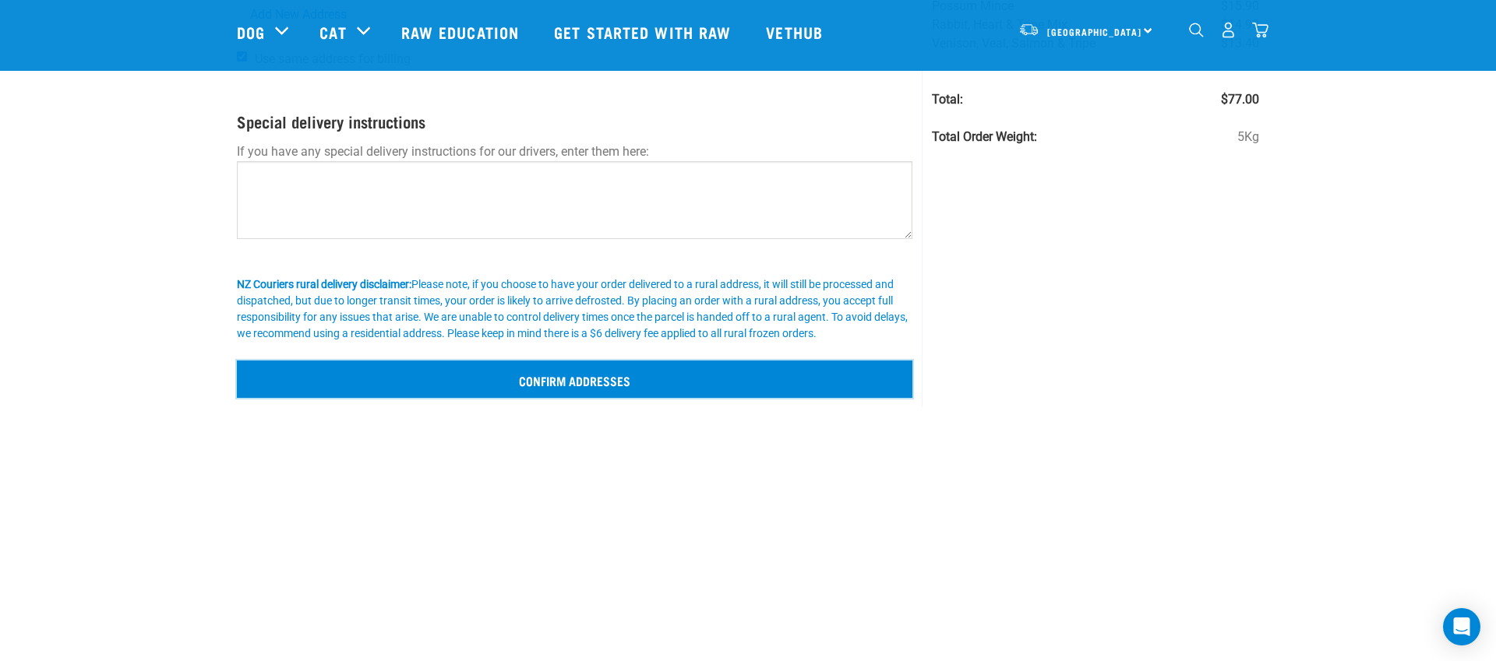
click at [591, 379] on input "Confirm addresses" at bounding box center [574, 379] width 675 height 37
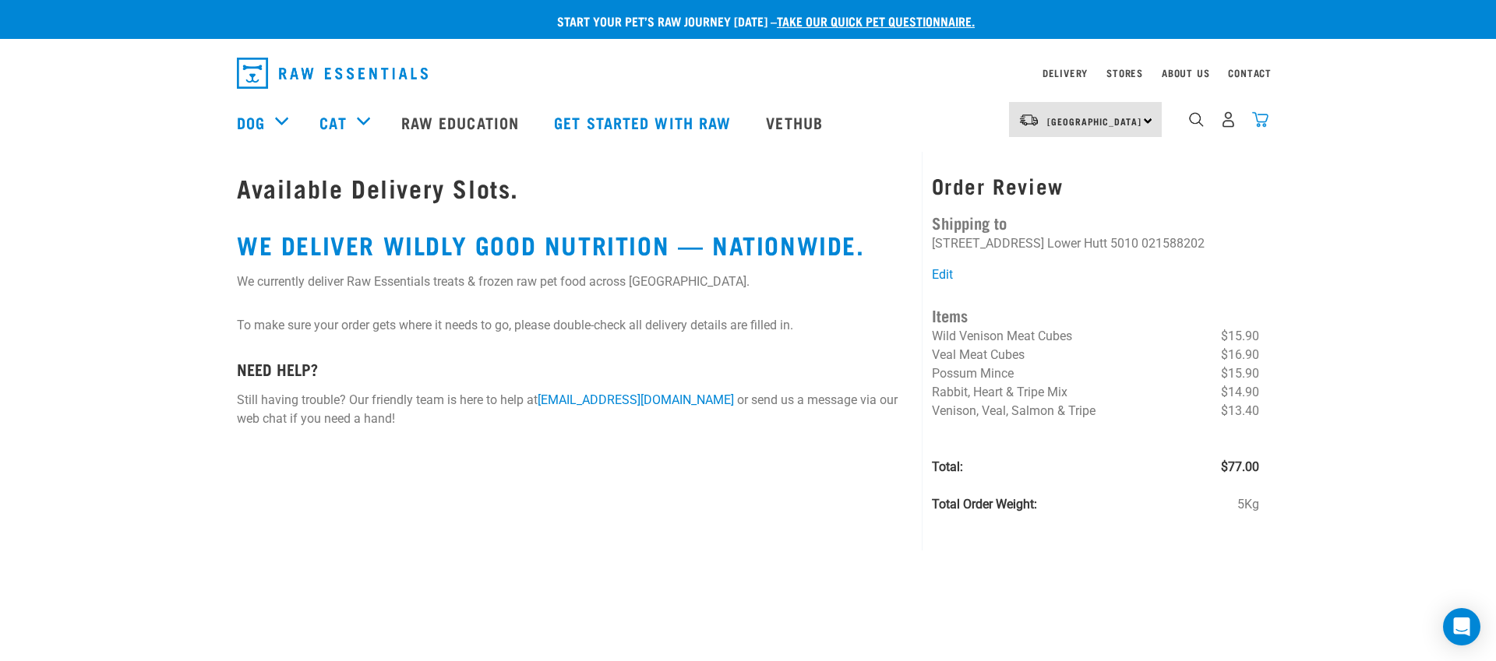
click at [1257, 124] on img "dropdown navigation" at bounding box center [1260, 119] width 16 height 16
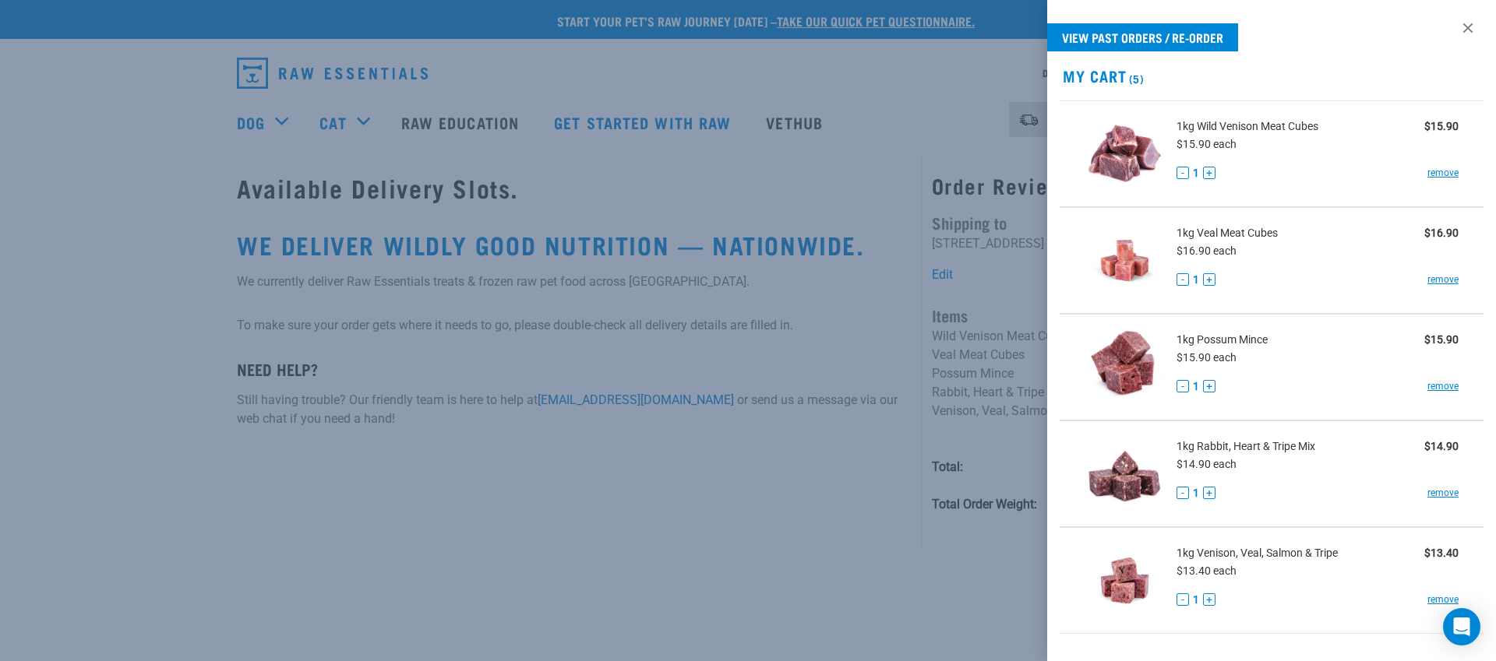
scroll to position [287, 0]
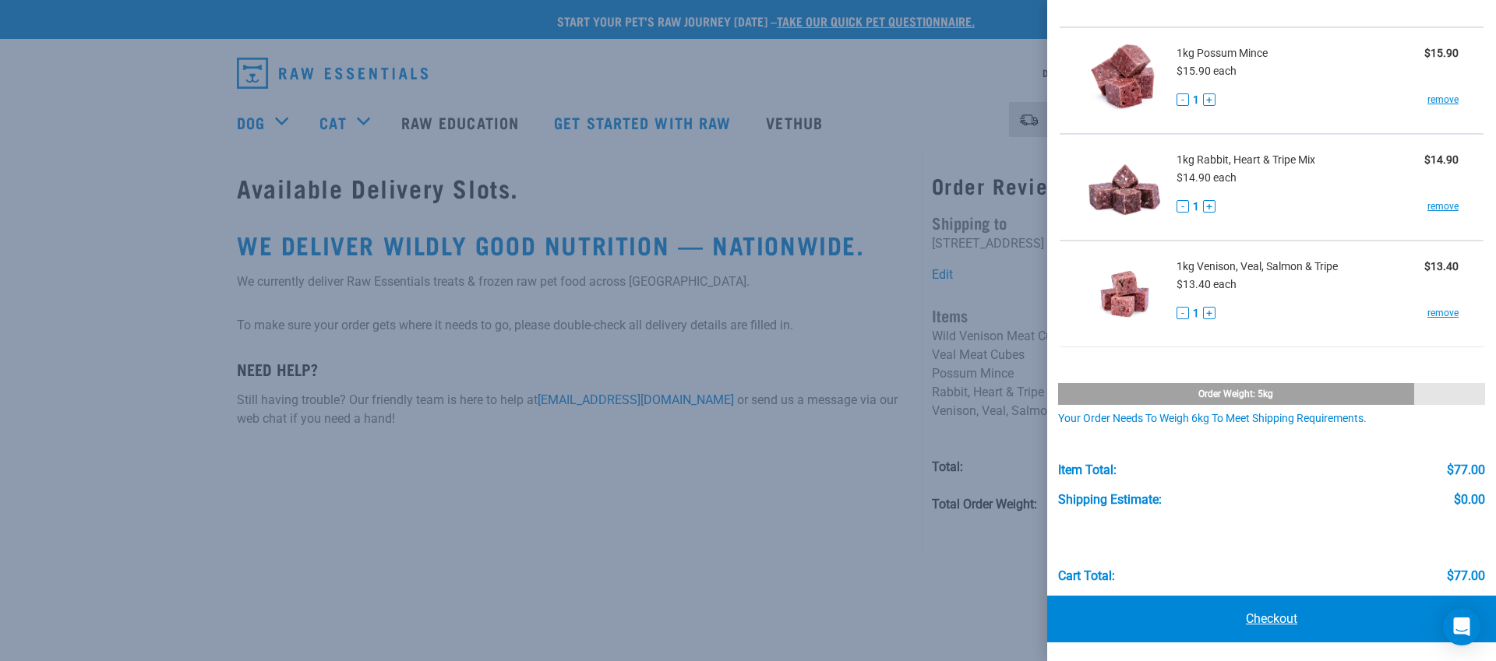
click at [1267, 619] on link "Checkout" at bounding box center [1271, 619] width 449 height 47
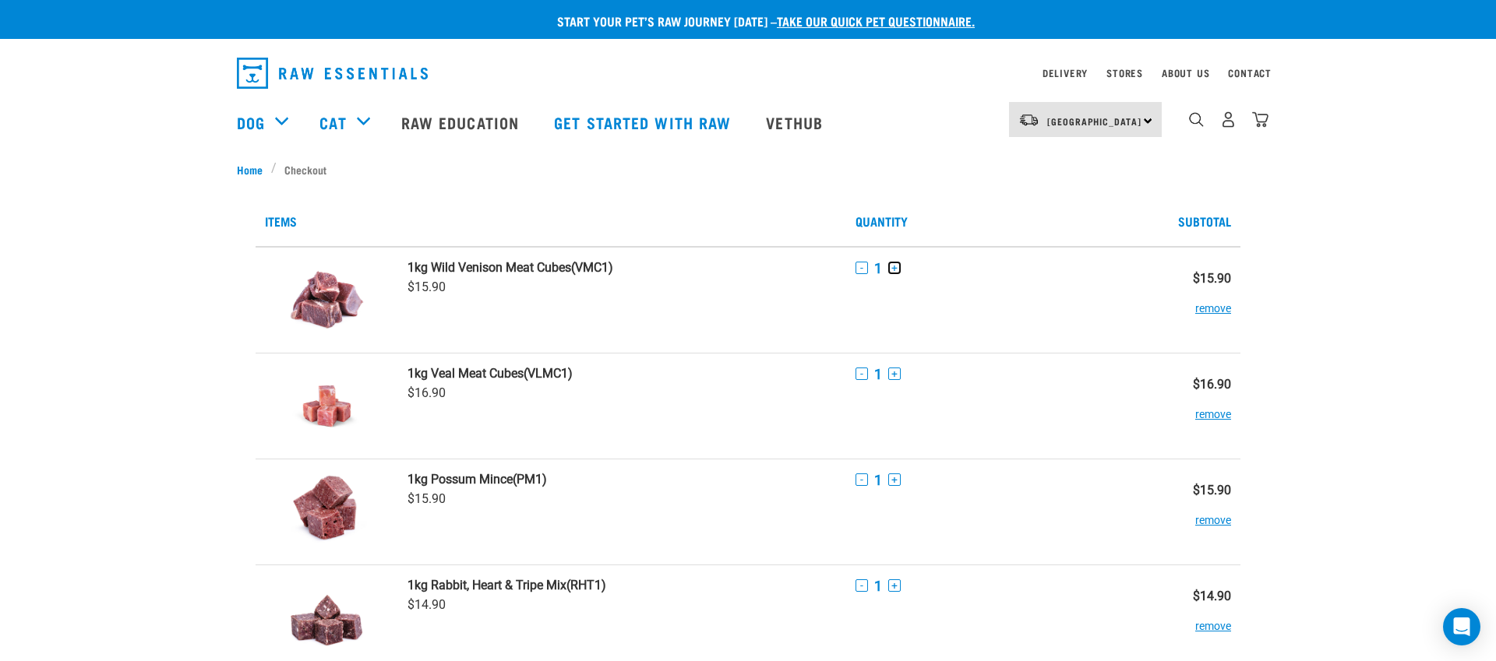
click at [894, 265] on button "+" at bounding box center [894, 268] width 12 height 12
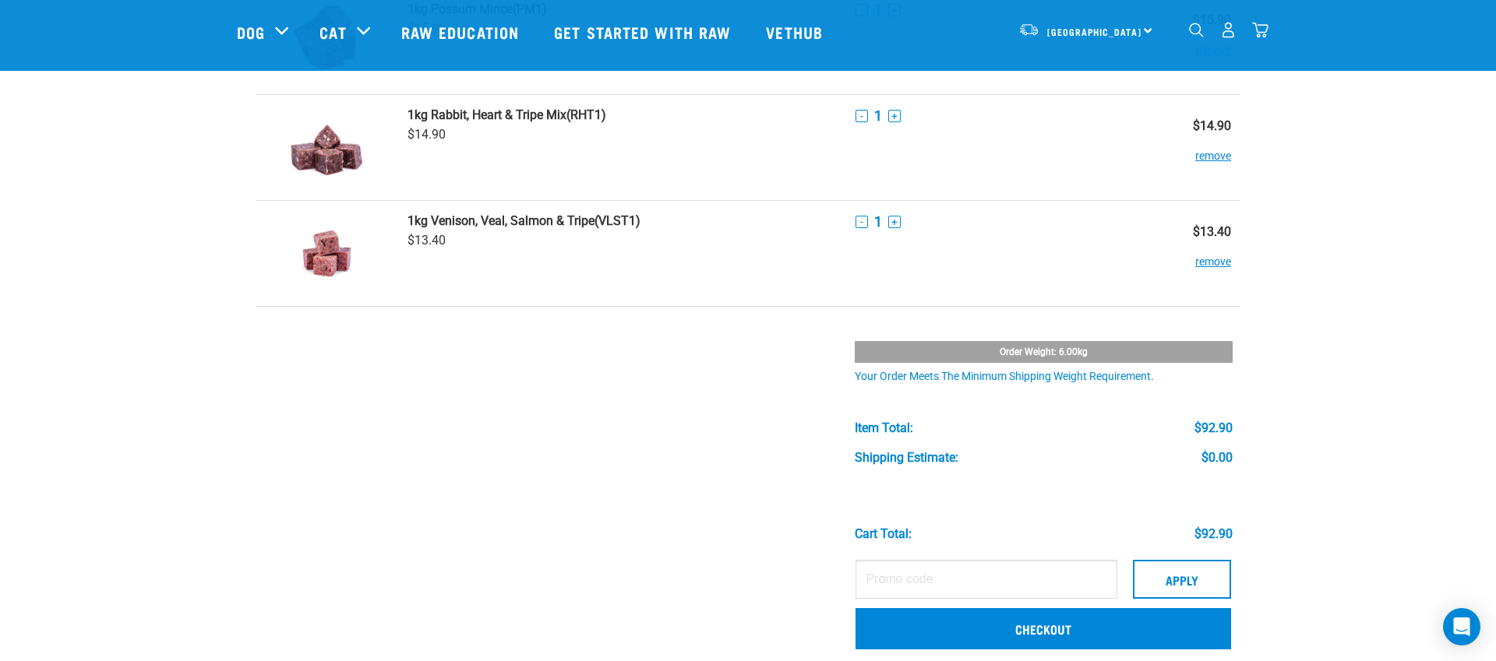
scroll to position [360, 0]
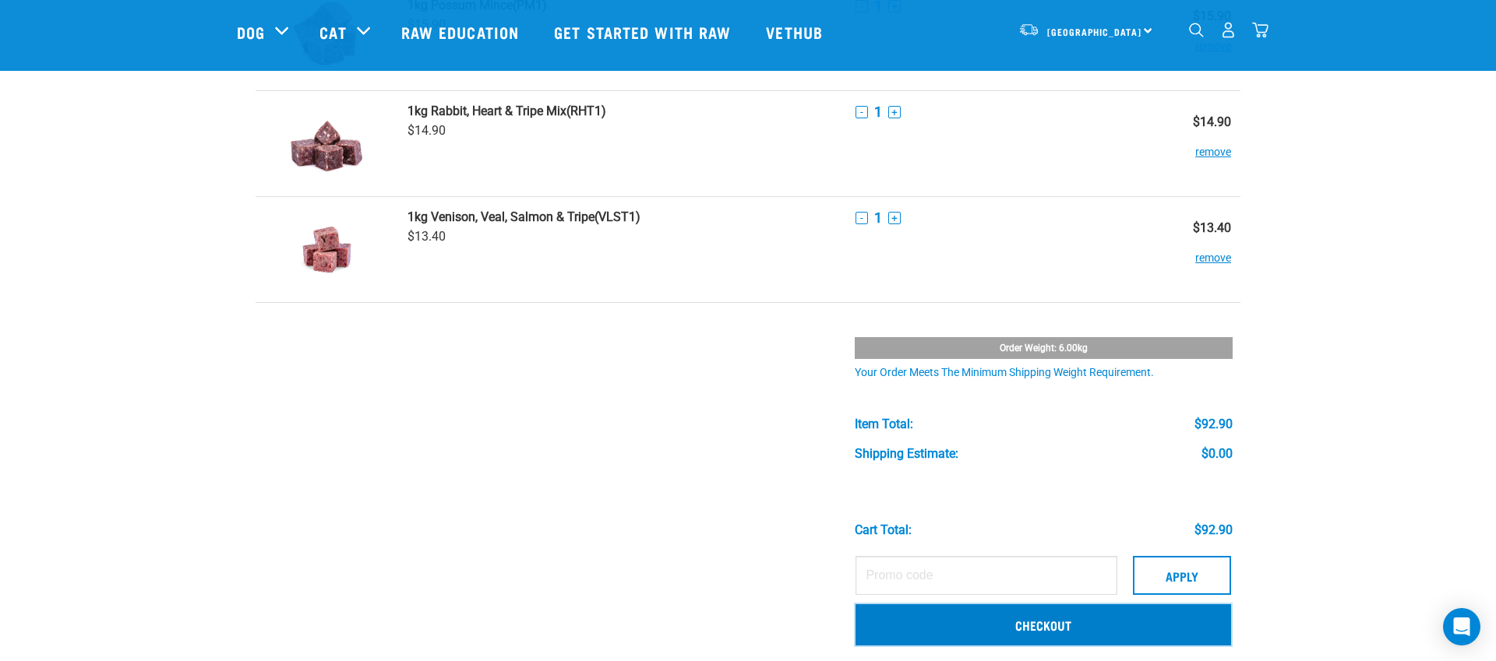
click at [1038, 626] on link "Checkout" at bounding box center [1042, 625] width 375 height 41
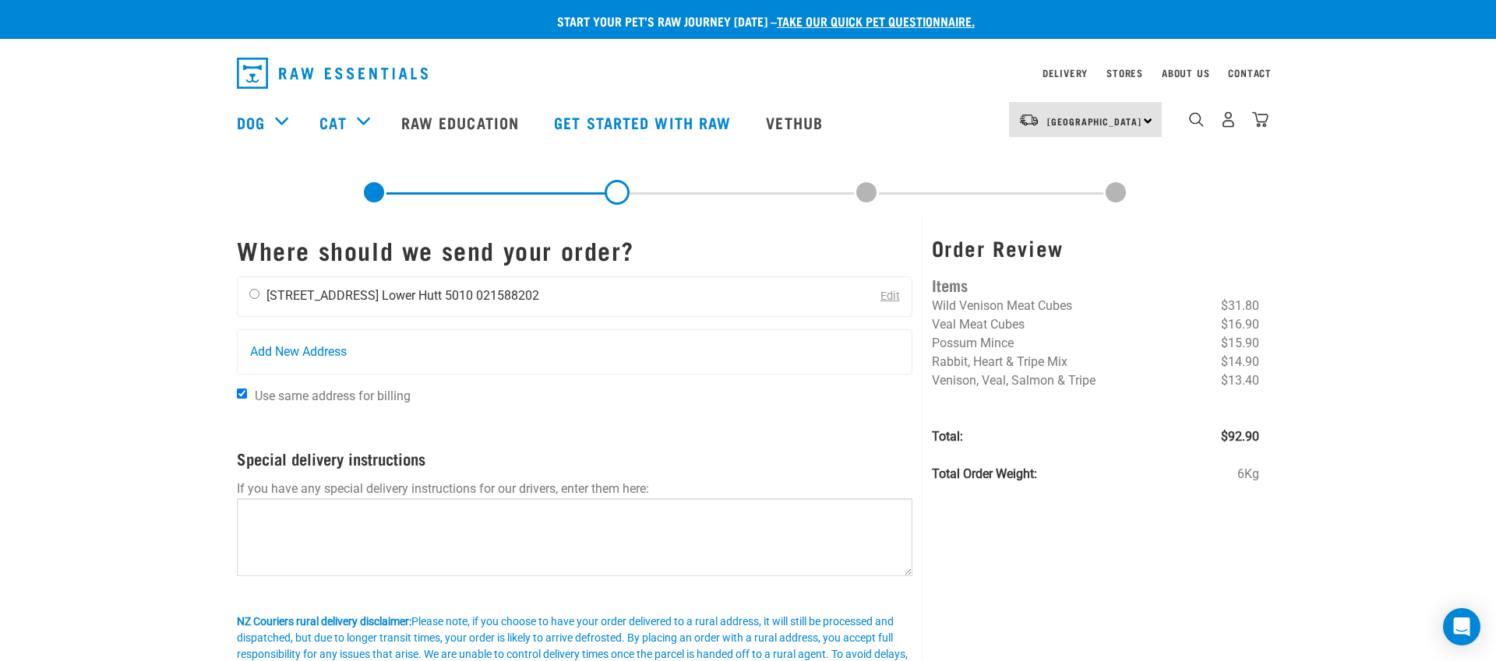
click at [280, 294] on li "[STREET_ADDRESS]" at bounding box center [322, 295] width 112 height 15
click at [254, 294] on input "radio" at bounding box center [254, 294] width 10 height 10
radio input "true"
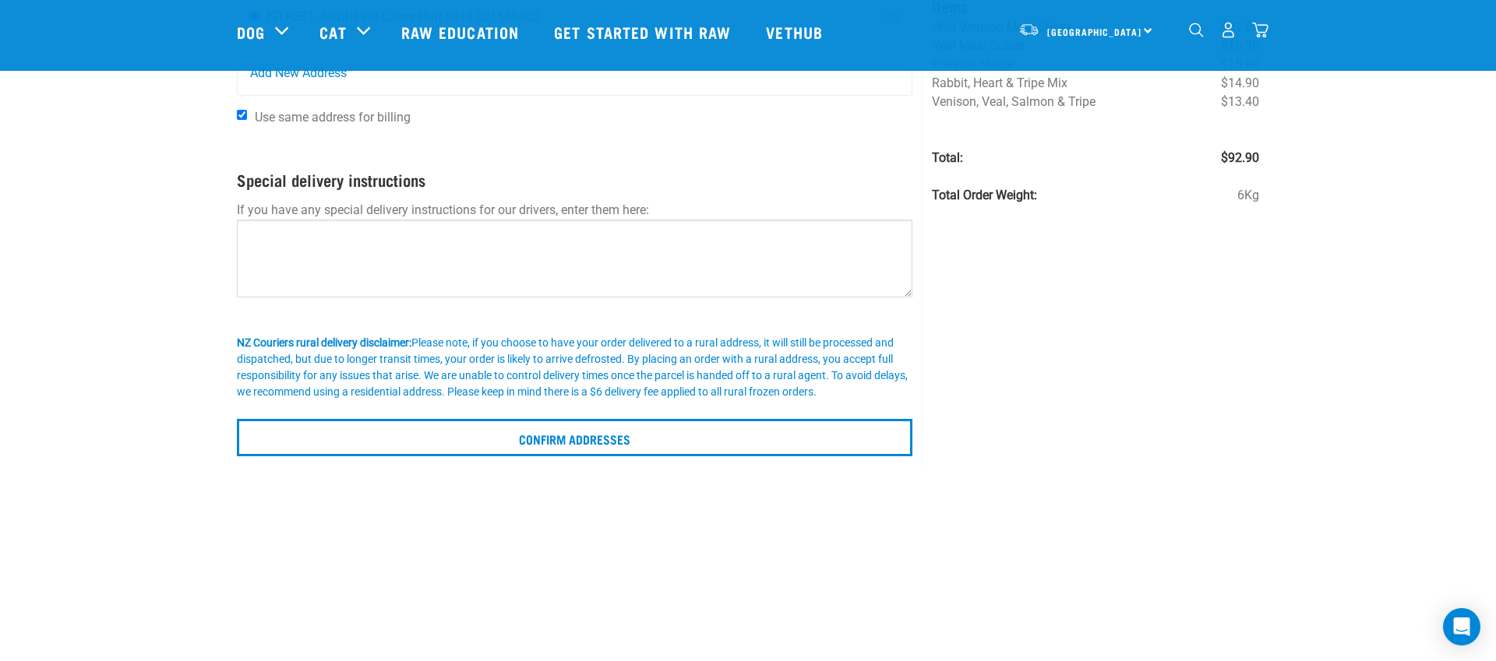
scroll to position [167, 0]
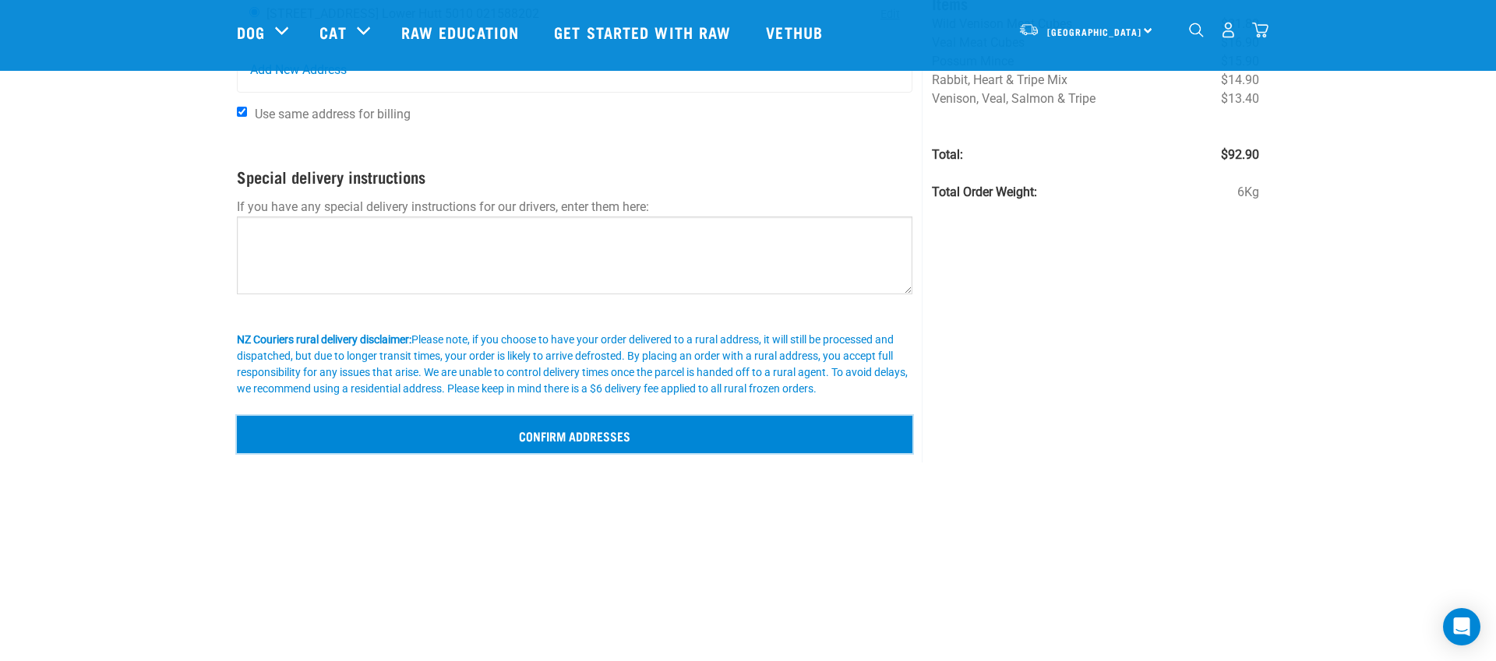
click at [611, 436] on input "Confirm addresses" at bounding box center [574, 434] width 675 height 37
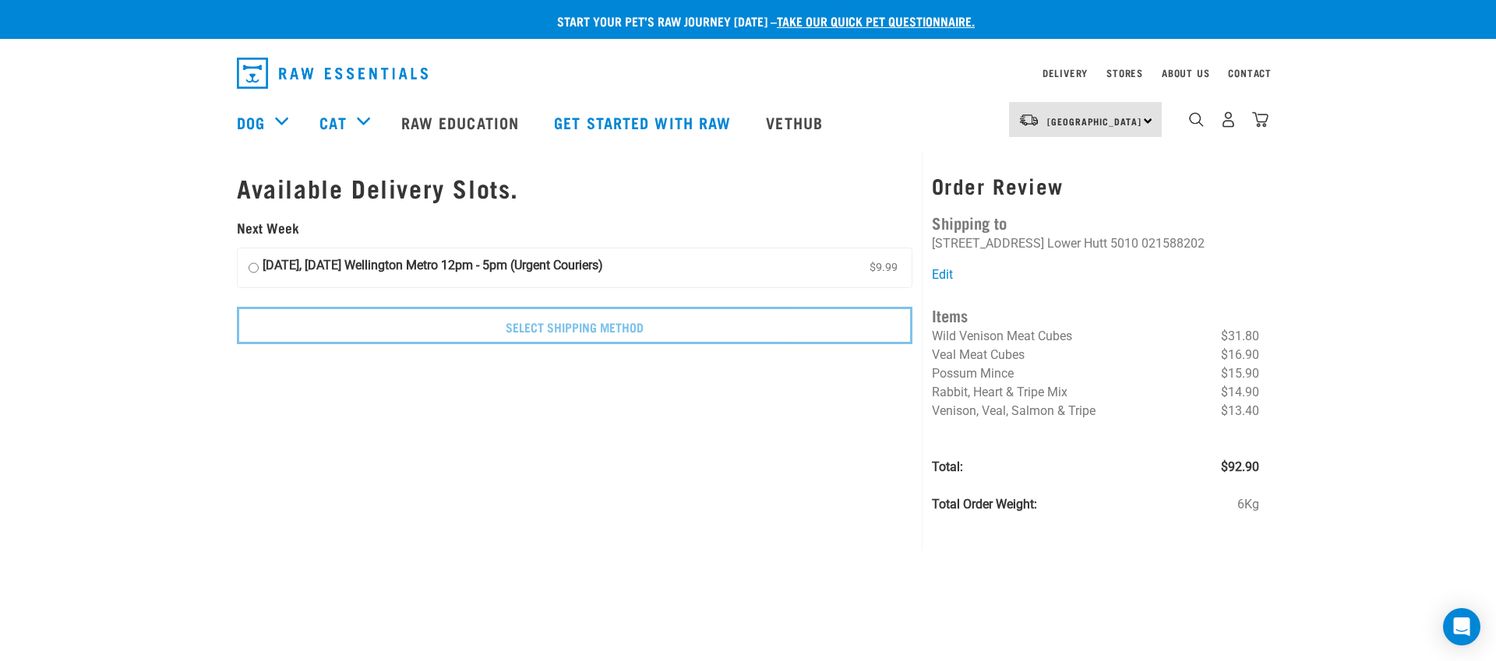
click at [350, 269] on strong "04 September, Thursday Wellington Metro 12pm - 5pm (Urgent Couriers)" at bounding box center [433, 267] width 340 height 23
click at [259, 269] on input "04 September, Thursday Wellington Metro 12pm - 5pm (Urgent Couriers) $9.99" at bounding box center [254, 267] width 10 height 23
radio input "true"
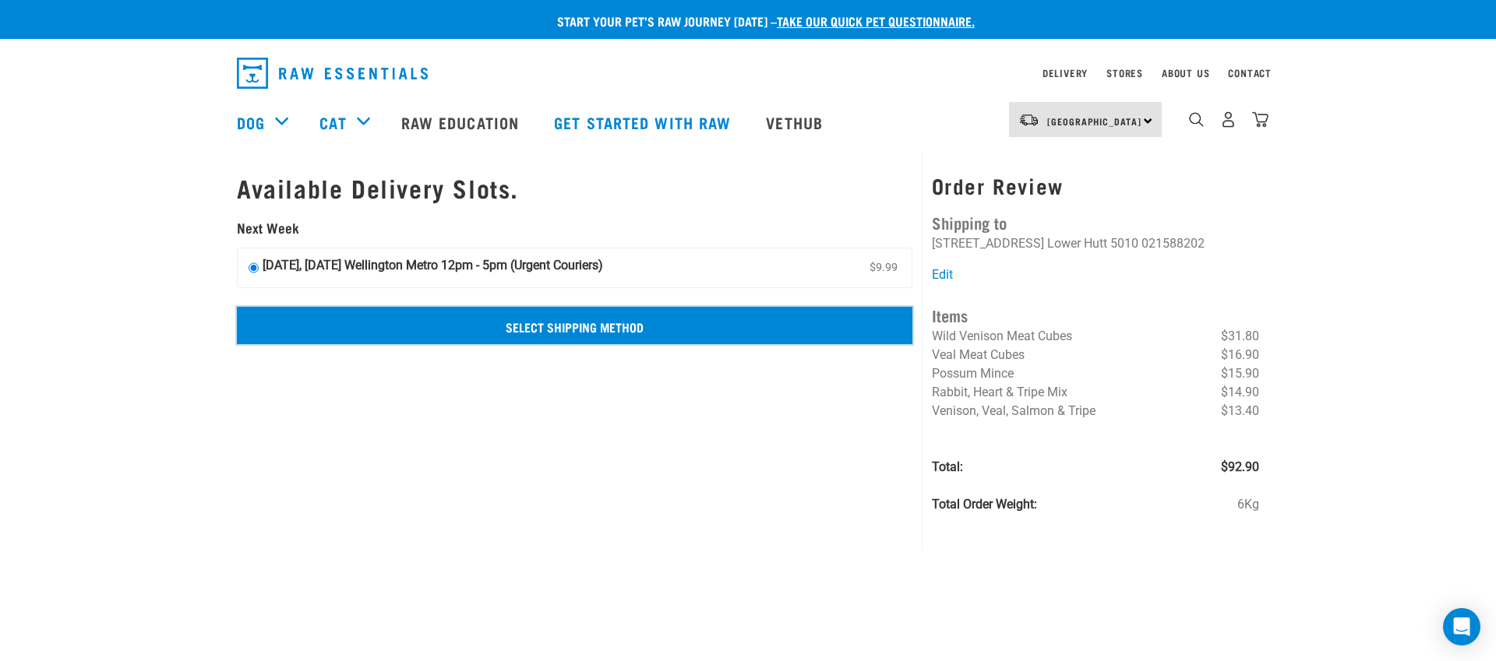
click at [584, 329] on input "Select Shipping Method" at bounding box center [574, 325] width 675 height 37
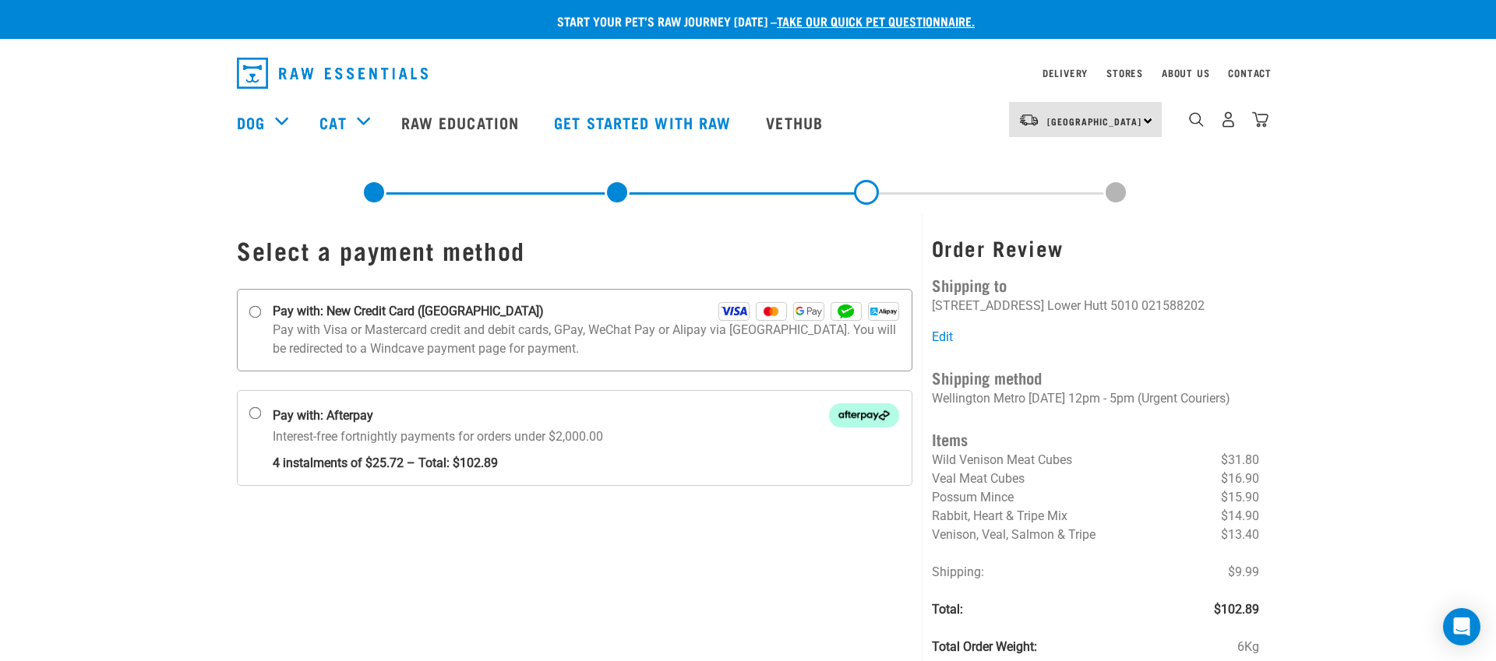
click at [258, 313] on input "Pay with: New Credit Card ([GEOGRAPHIC_DATA])" at bounding box center [255, 312] width 12 height 12
radio input "true"
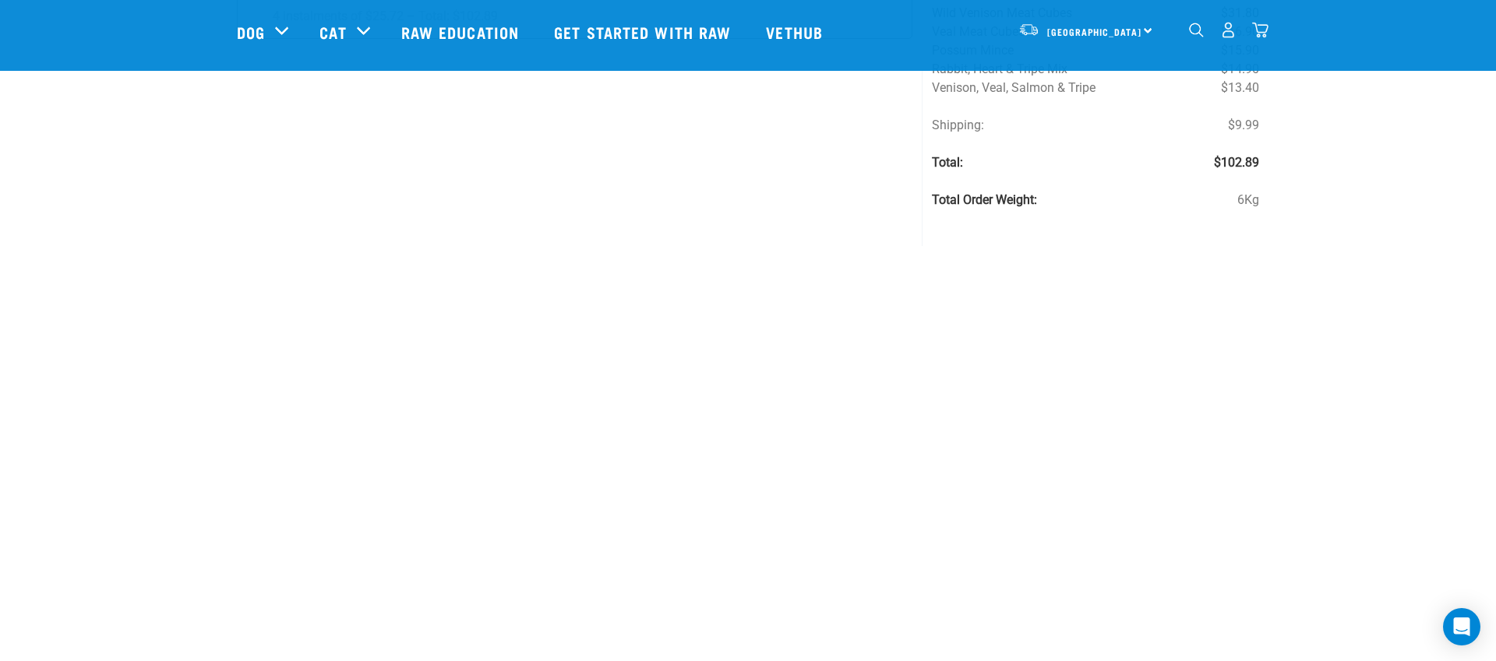
scroll to position [268, 0]
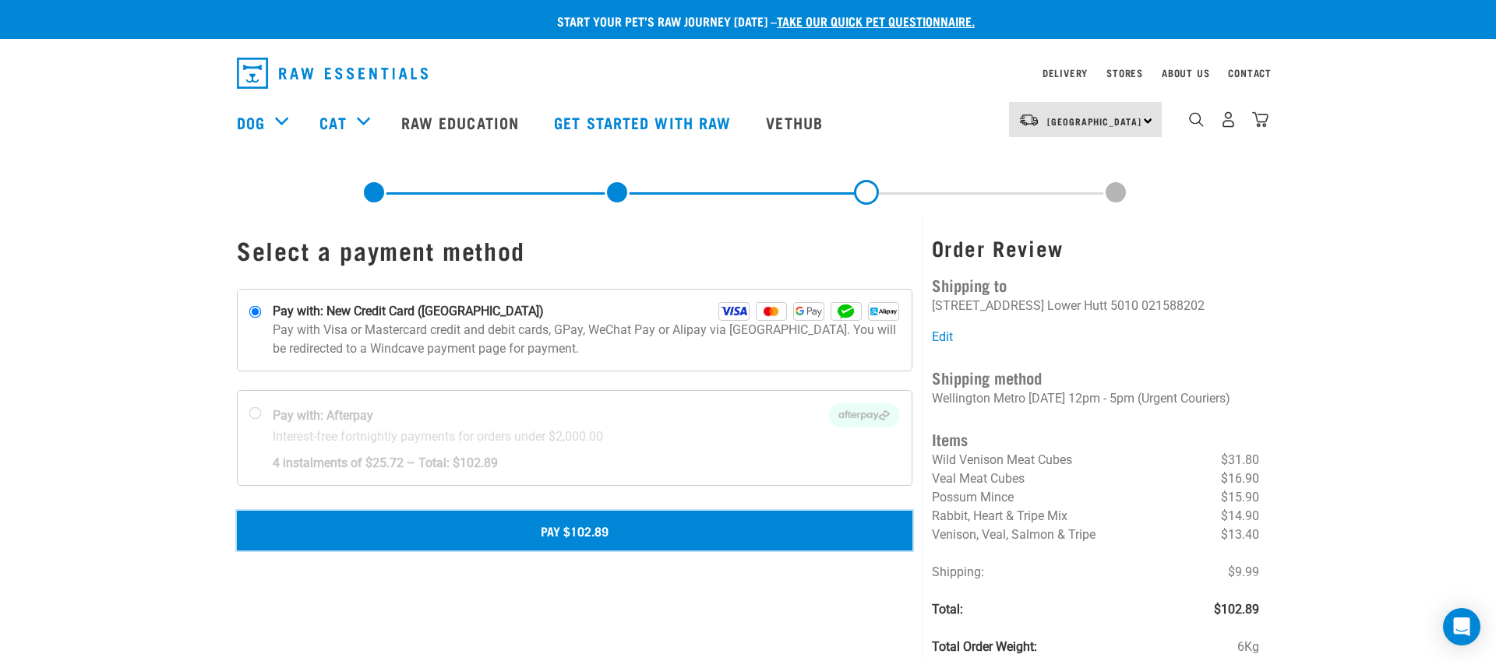
click at [570, 530] on button "Pay $102.89" at bounding box center [574, 530] width 675 height 39
